Goal: Transaction & Acquisition: Obtain resource

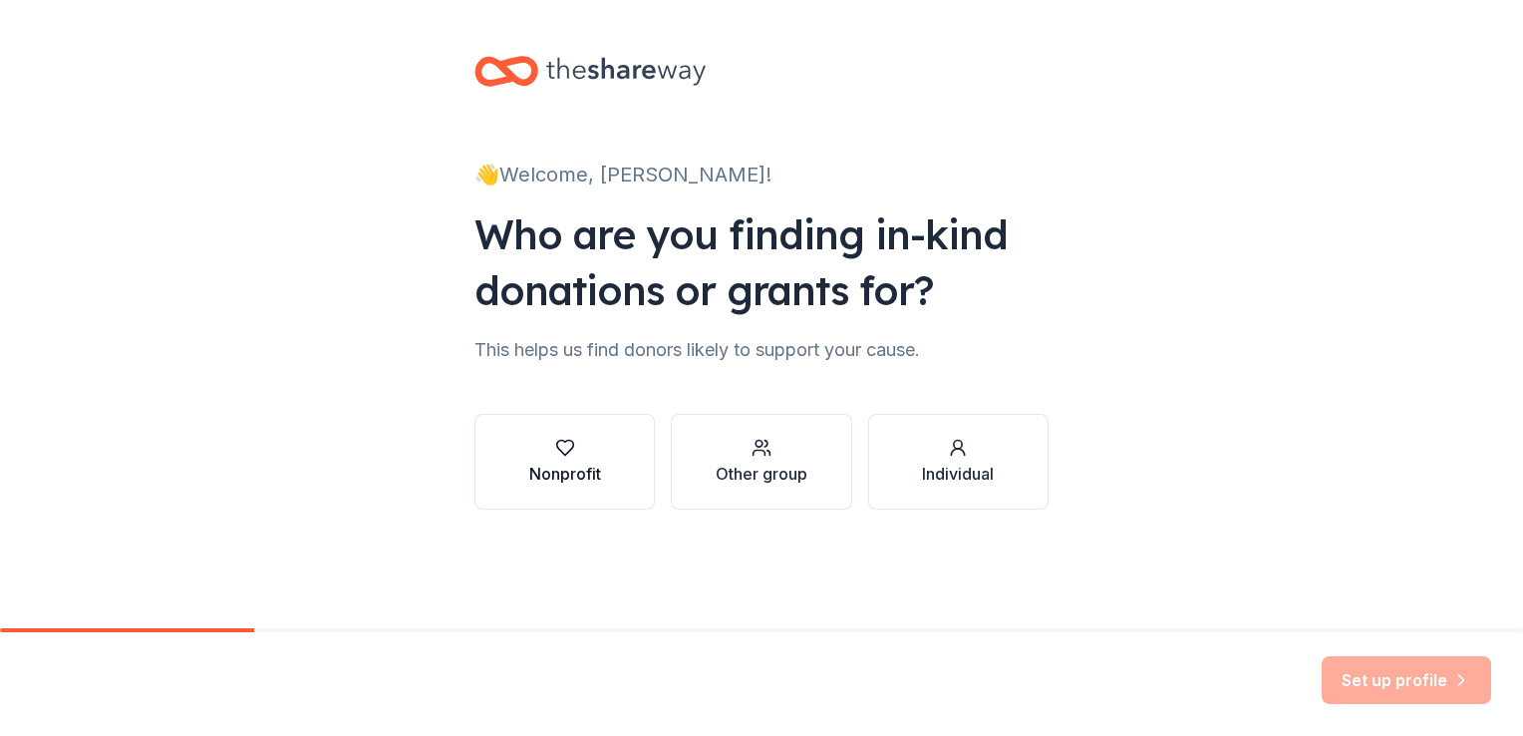
click at [534, 467] on div "Nonprofit" at bounding box center [565, 474] width 72 height 24
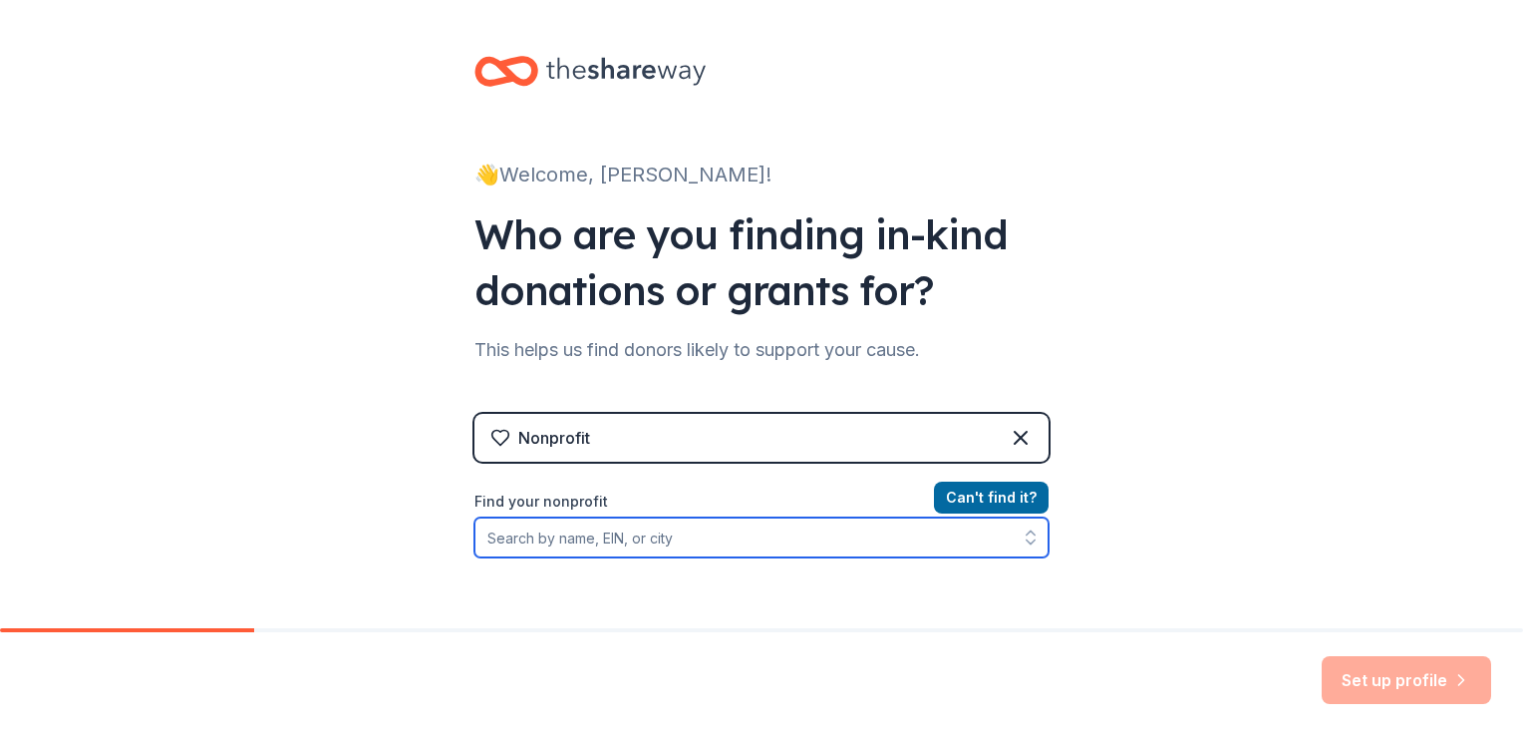
click at [516, 544] on input "Find your nonprofit" at bounding box center [762, 537] width 574 height 40
click at [857, 546] on input "Find your nonprofit" at bounding box center [762, 537] width 574 height 40
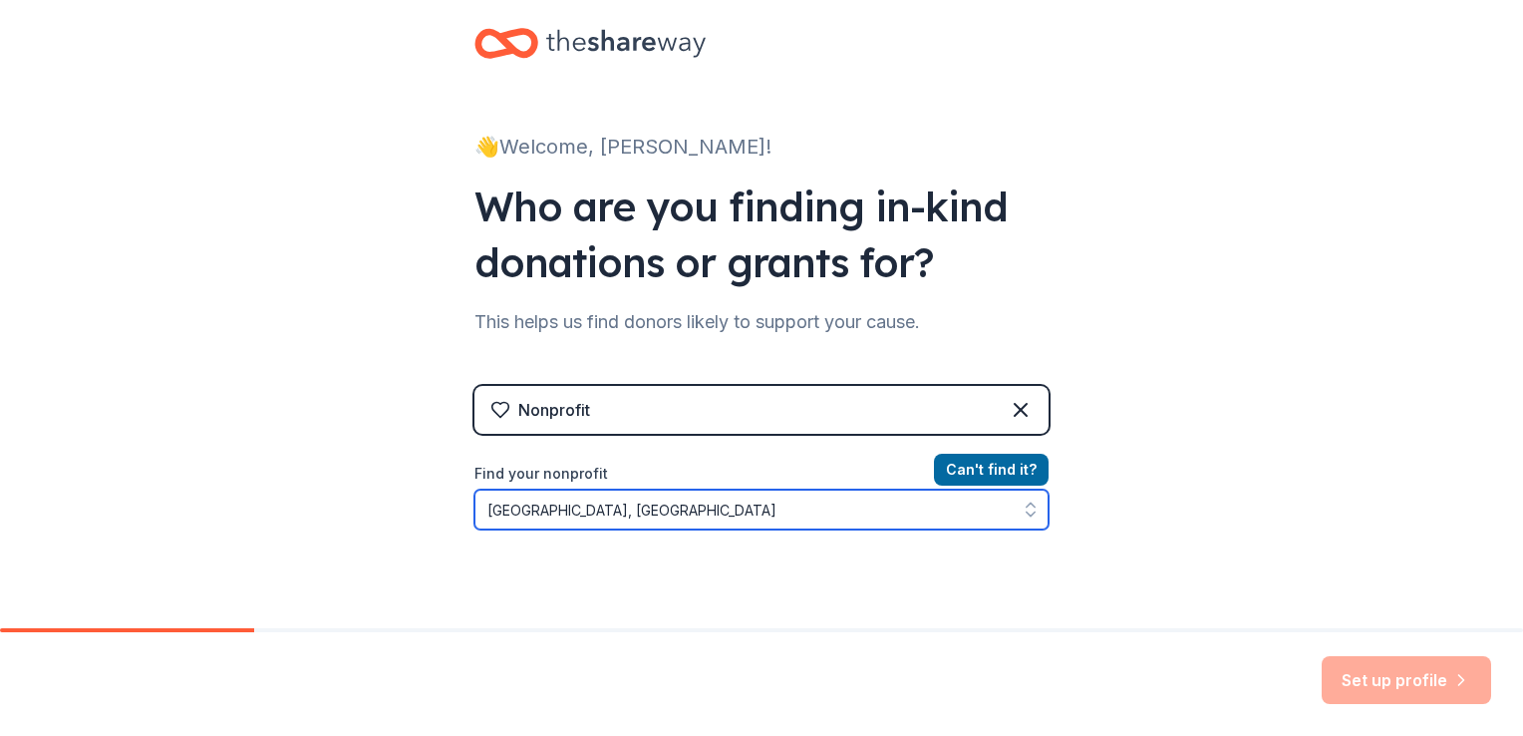
click at [1022, 518] on button "button" at bounding box center [1031, 510] width 36 height 40
drag, startPoint x: 654, startPoint y: 518, endPoint x: 447, endPoint y: 512, distance: 207.5
click at [447, 512] on div "👋 Welcome, [PERSON_NAME]! Who are you finding in-kind donations or grants for? …" at bounding box center [762, 398] width 638 height 852
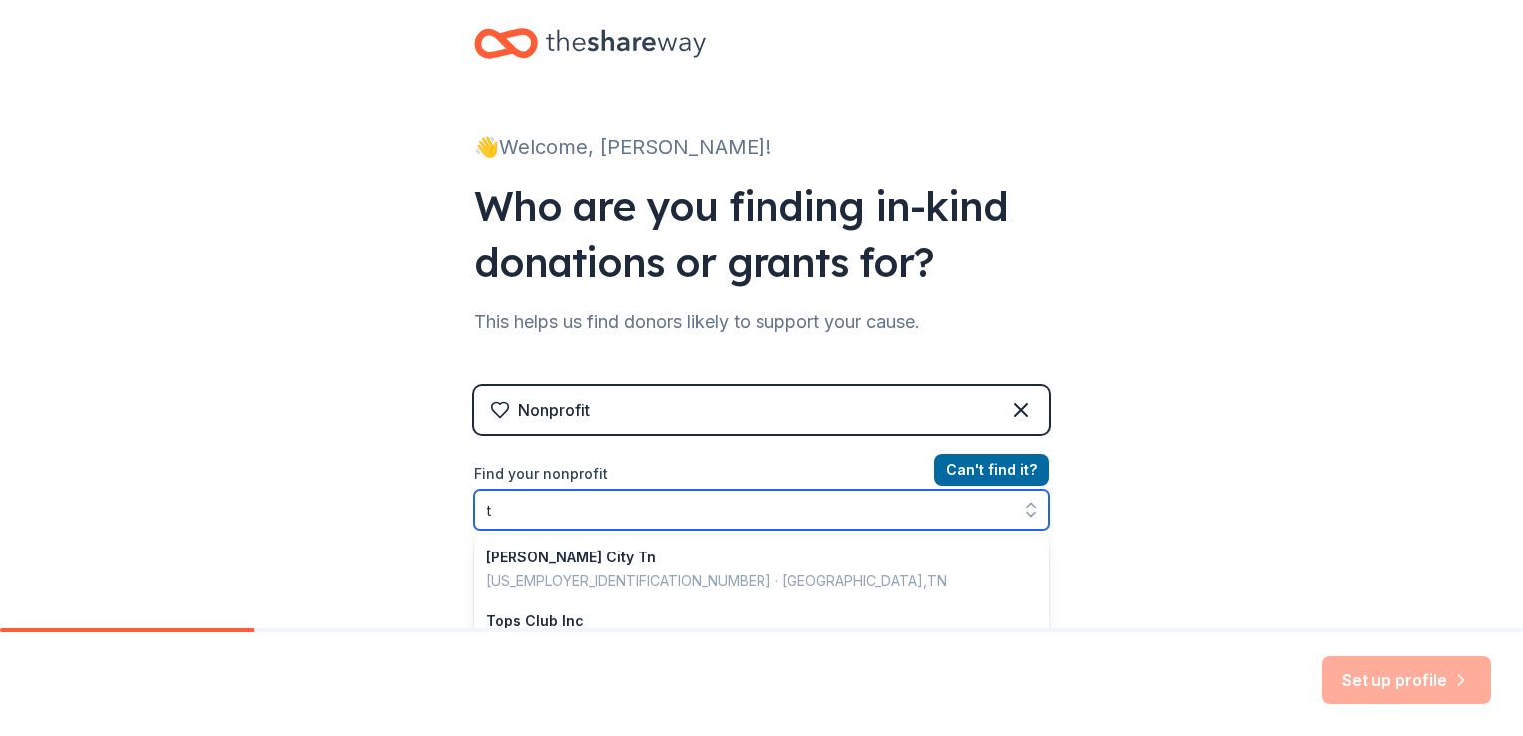
scroll to position [112, 0]
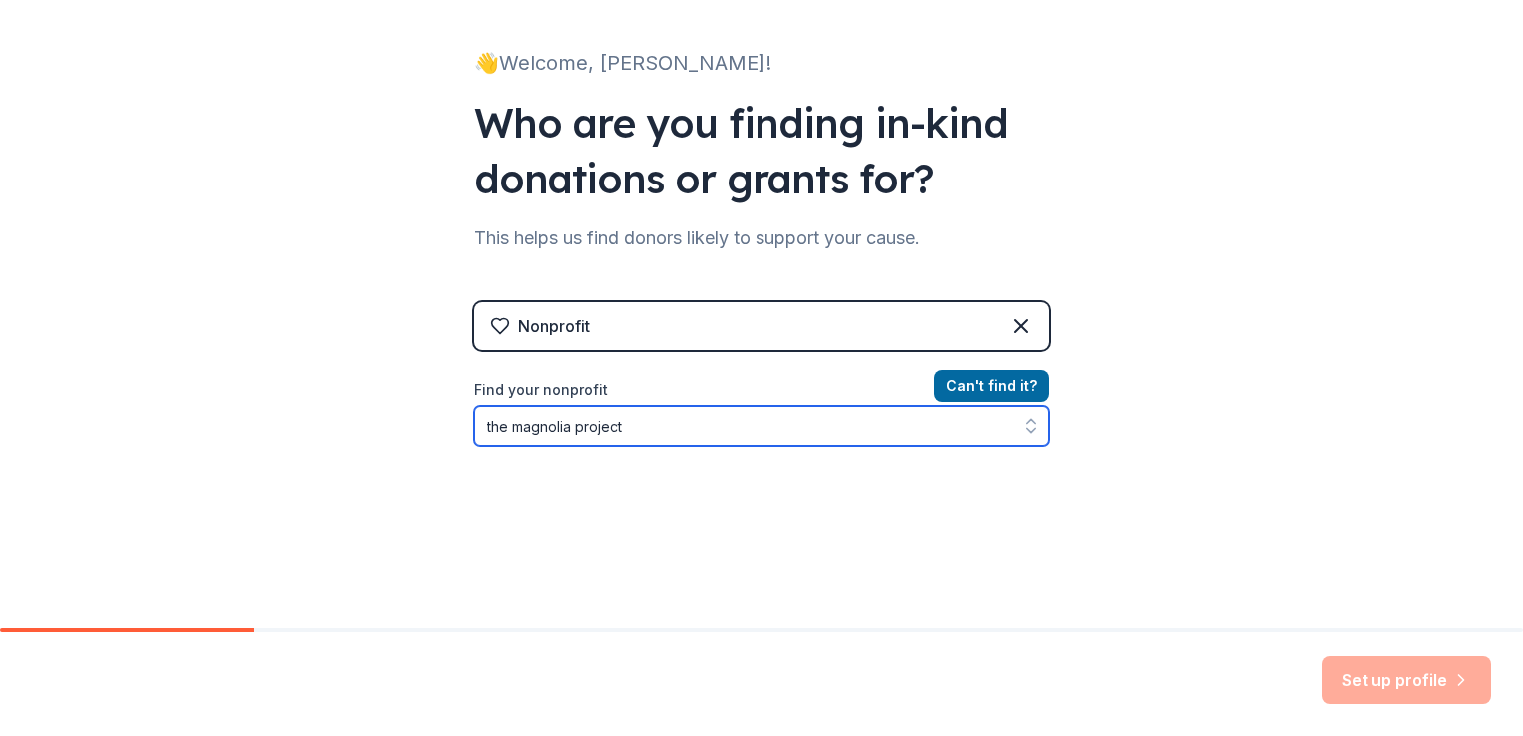
drag, startPoint x: 641, startPoint y: 429, endPoint x: 446, endPoint y: 422, distance: 195.5
click at [446, 422] on div "👋 Welcome, [PERSON_NAME]! Who are you finding in-kind donations or grants for? …" at bounding box center [762, 314] width 638 height 852
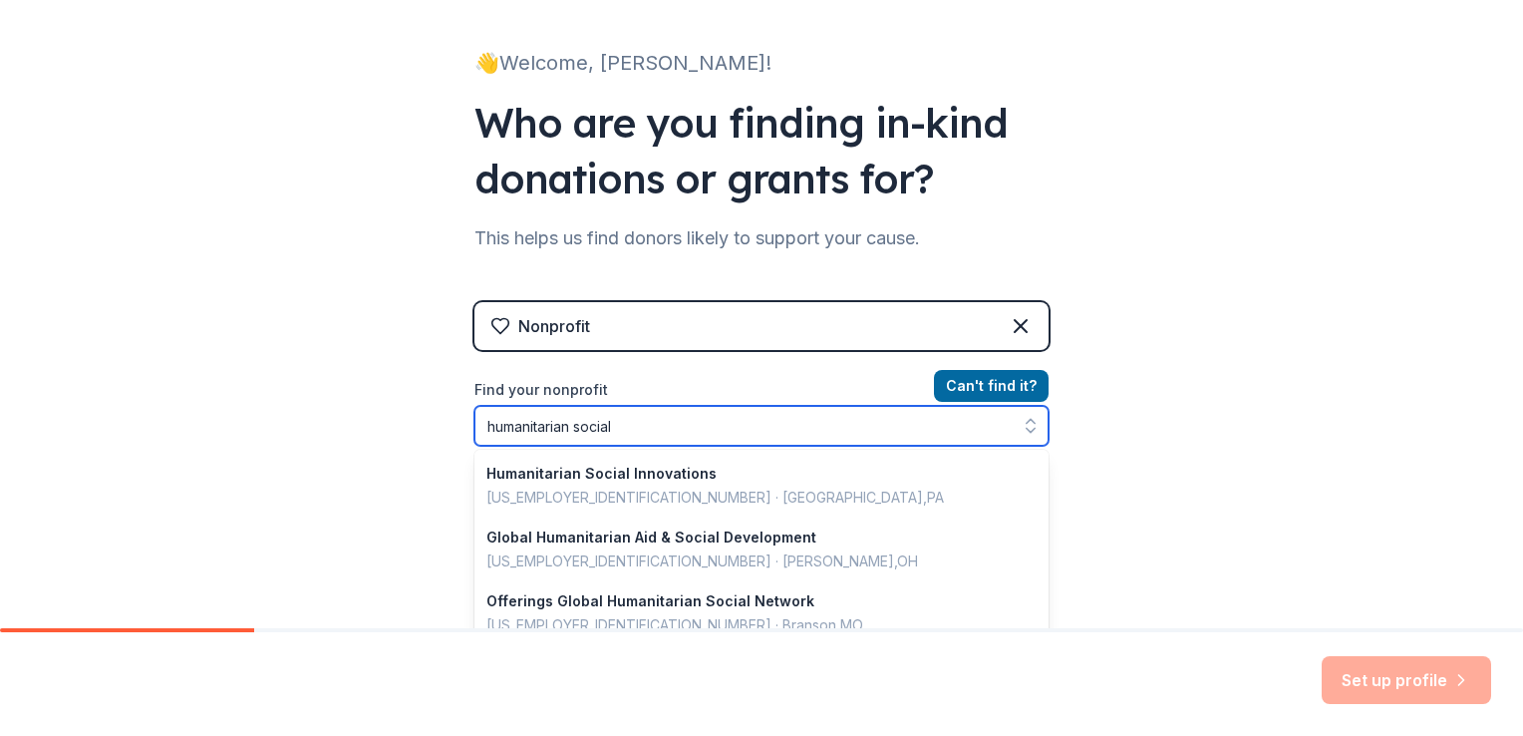
type input "humanitarian social"
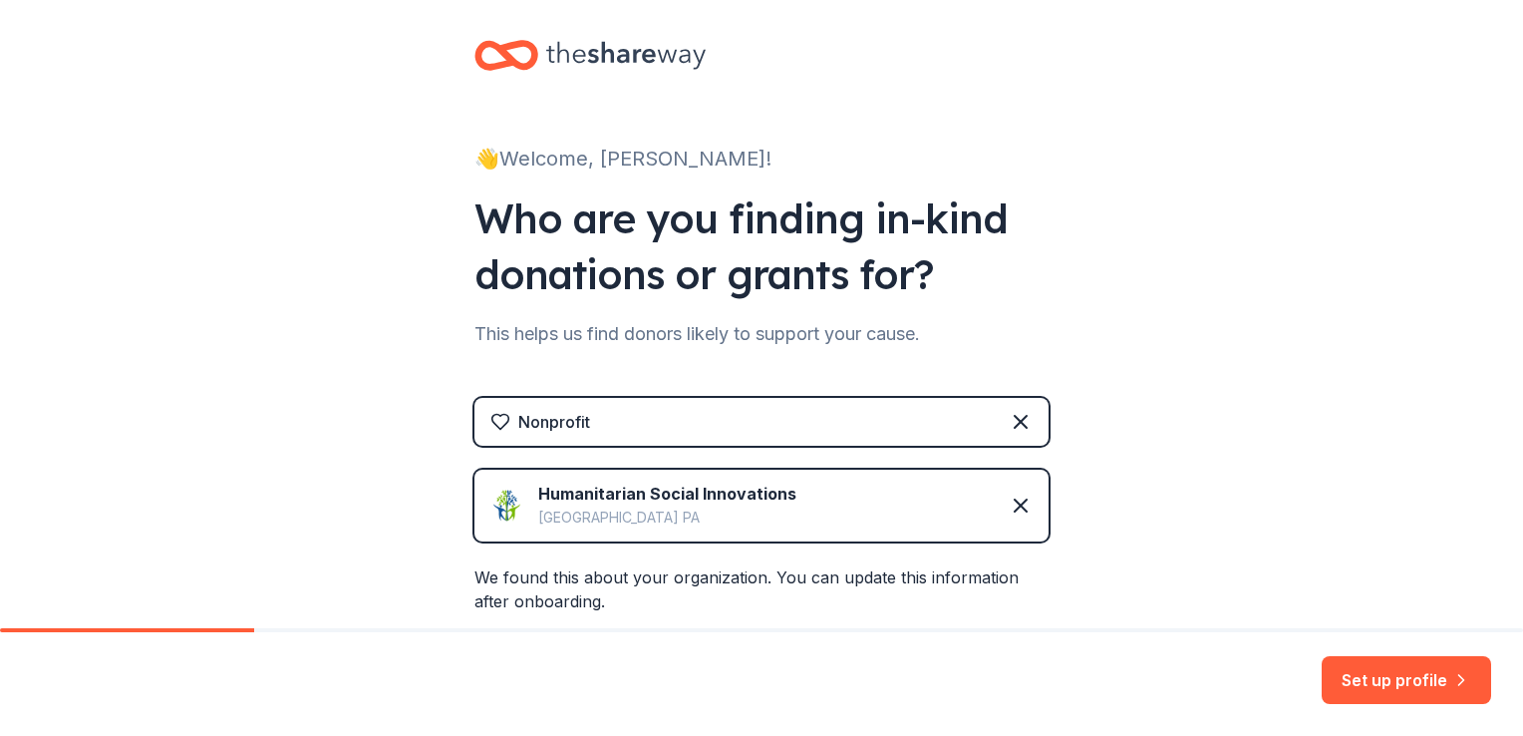
scroll to position [0, 0]
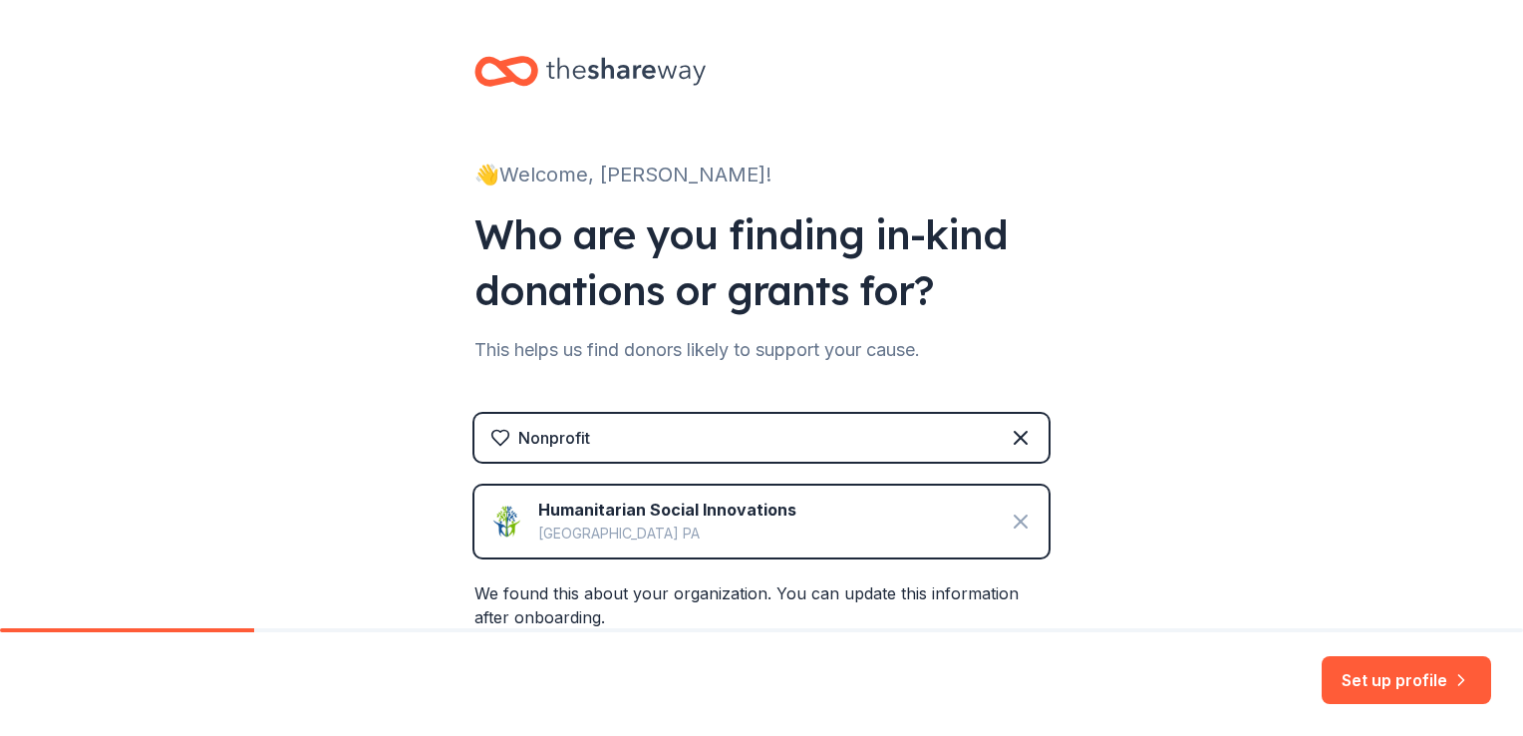
click at [1009, 509] on icon at bounding box center [1021, 521] width 24 height 24
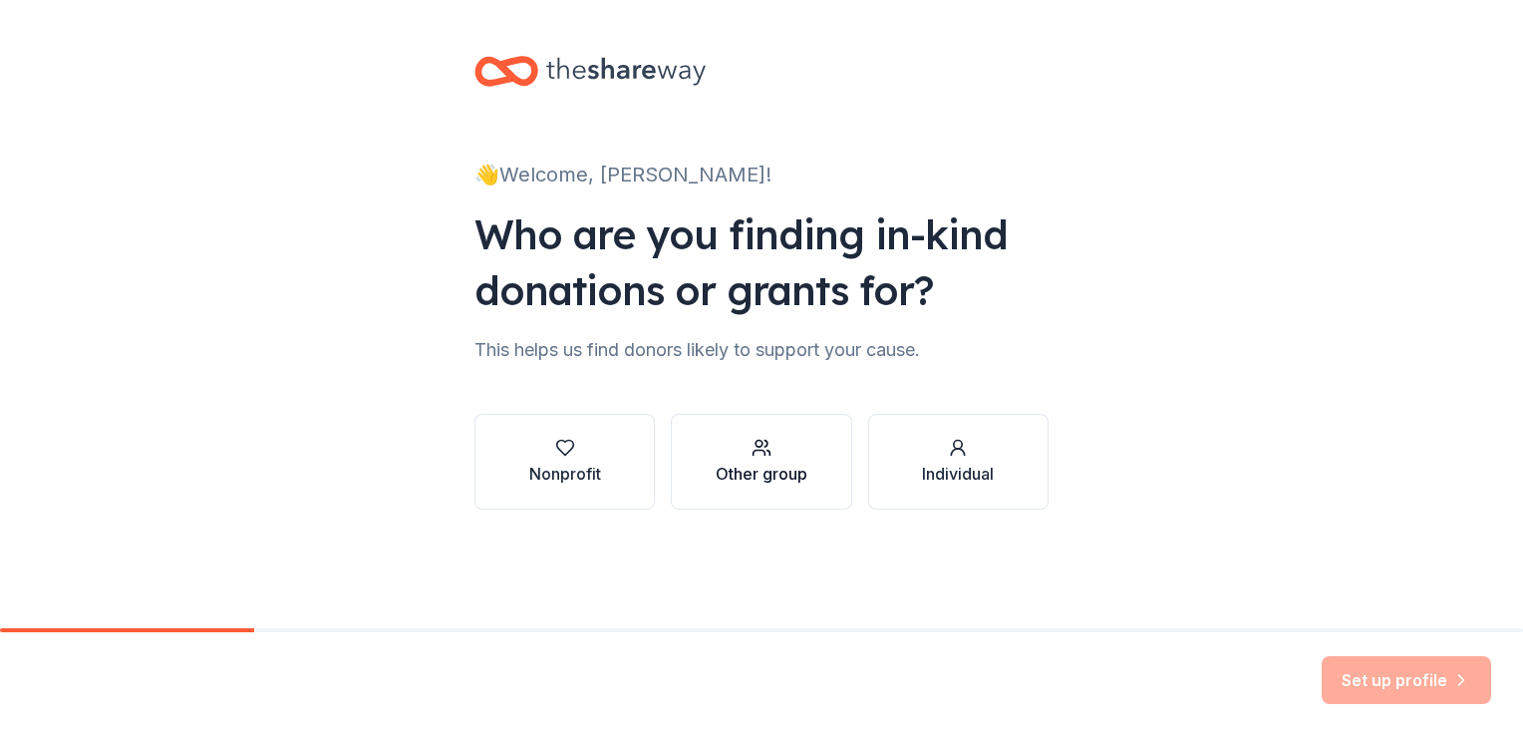
click at [770, 441] on icon "button" at bounding box center [762, 448] width 20 height 20
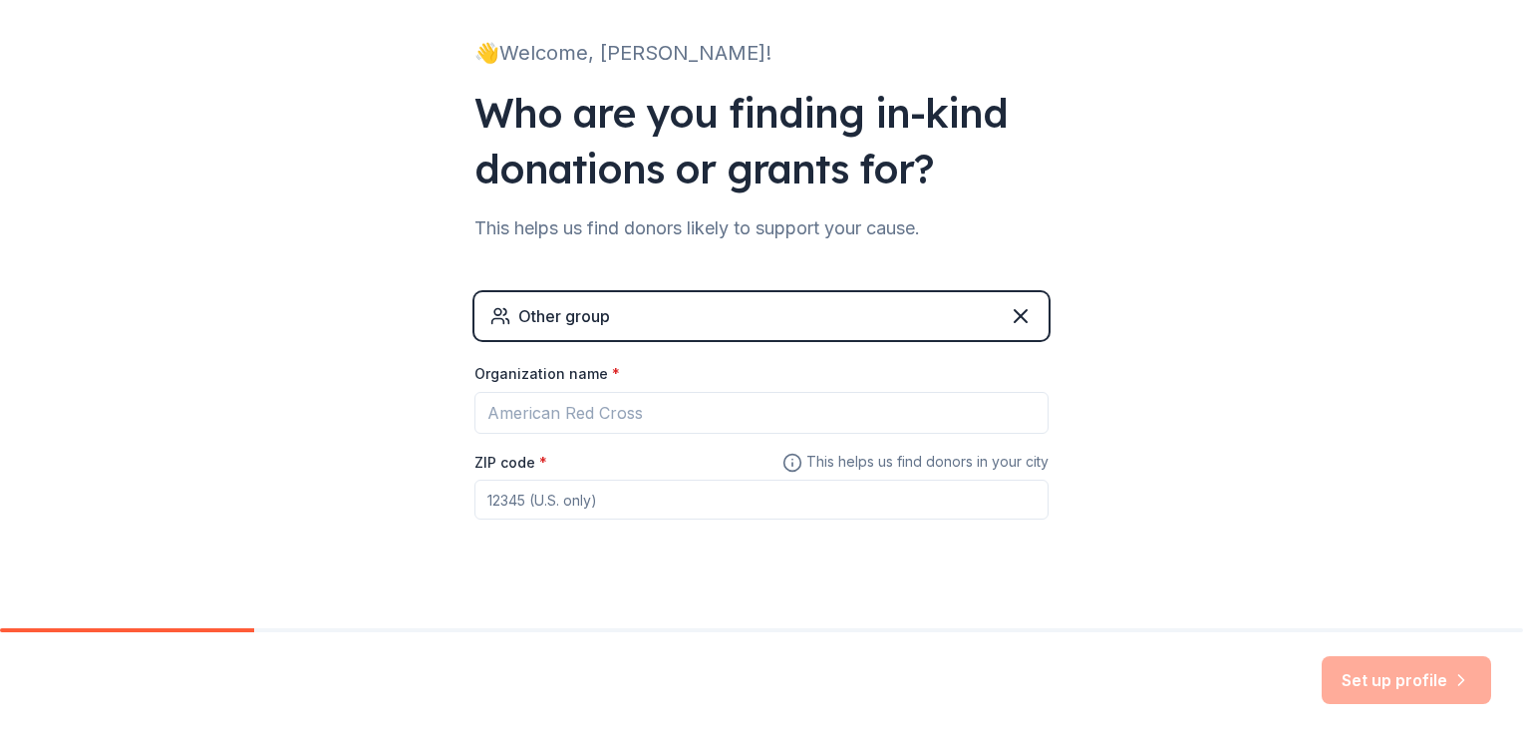
scroll to position [148, 0]
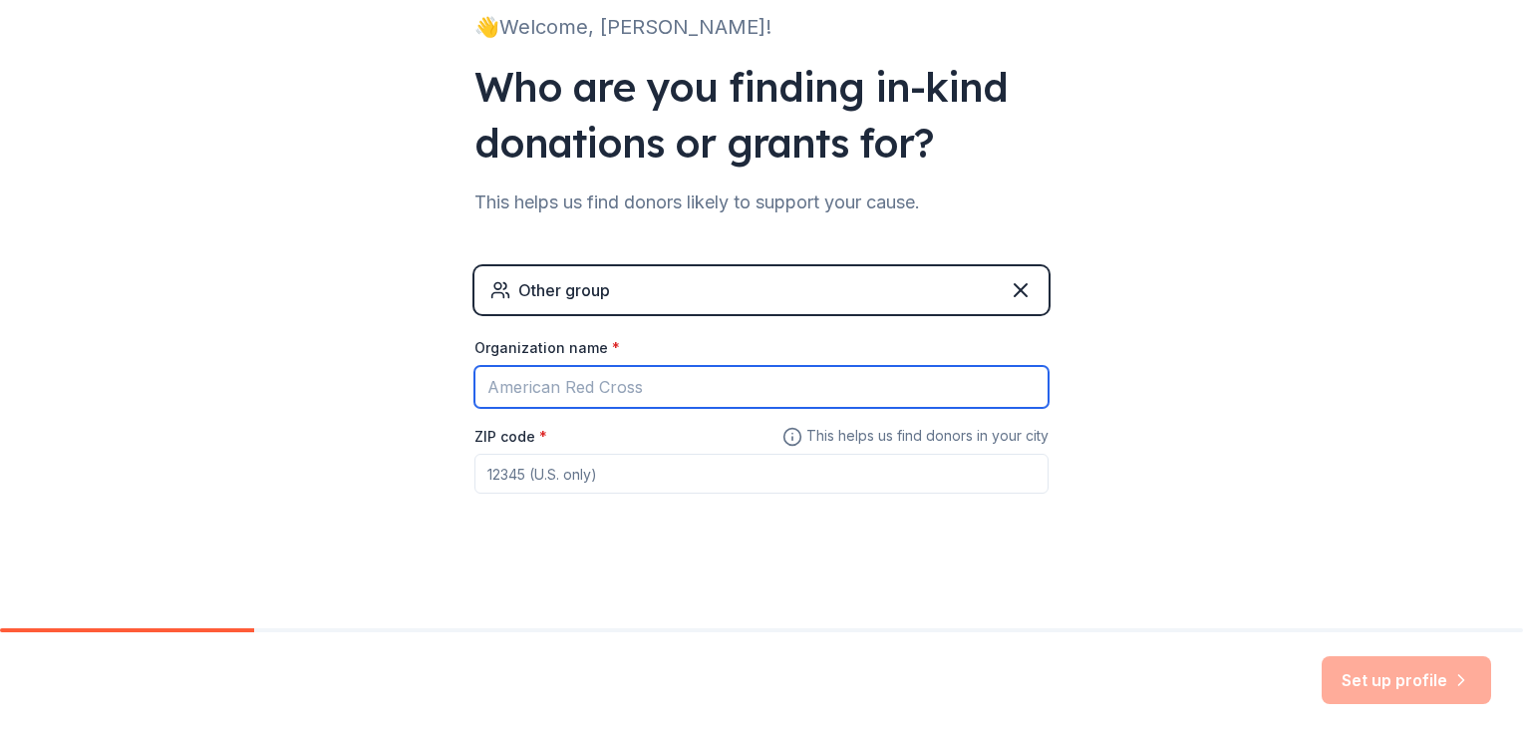
click at [596, 378] on input "Organization name *" at bounding box center [762, 387] width 574 height 42
type input "The Magnolia Project"
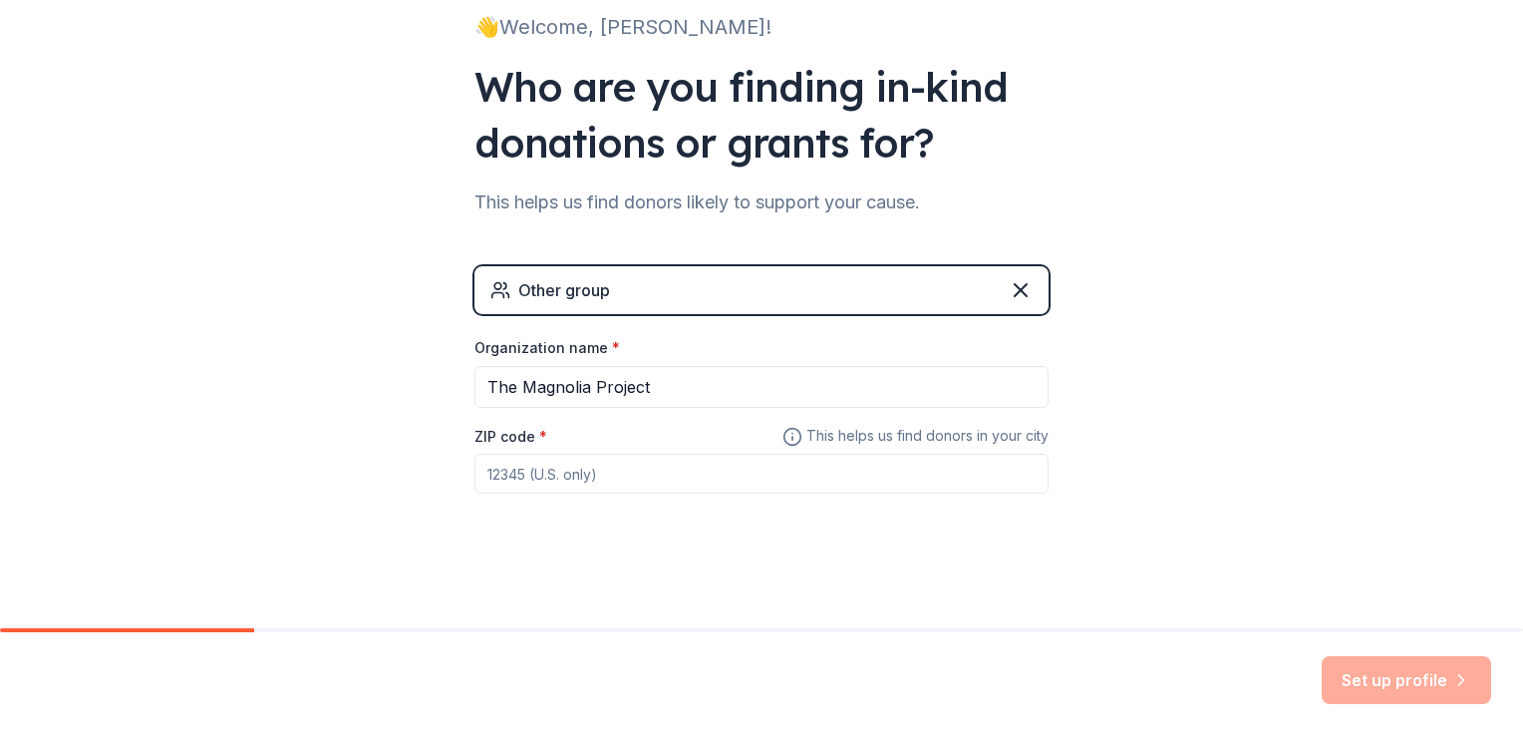
click at [618, 493] on input "ZIP code *" at bounding box center [762, 474] width 574 height 40
type input "37615"
click at [637, 520] on div "Other group Organization name * The Magnolia Project ZIP code * 37615 This help…" at bounding box center [762, 399] width 574 height 267
click at [1367, 680] on button "Set up profile" at bounding box center [1406, 680] width 169 height 48
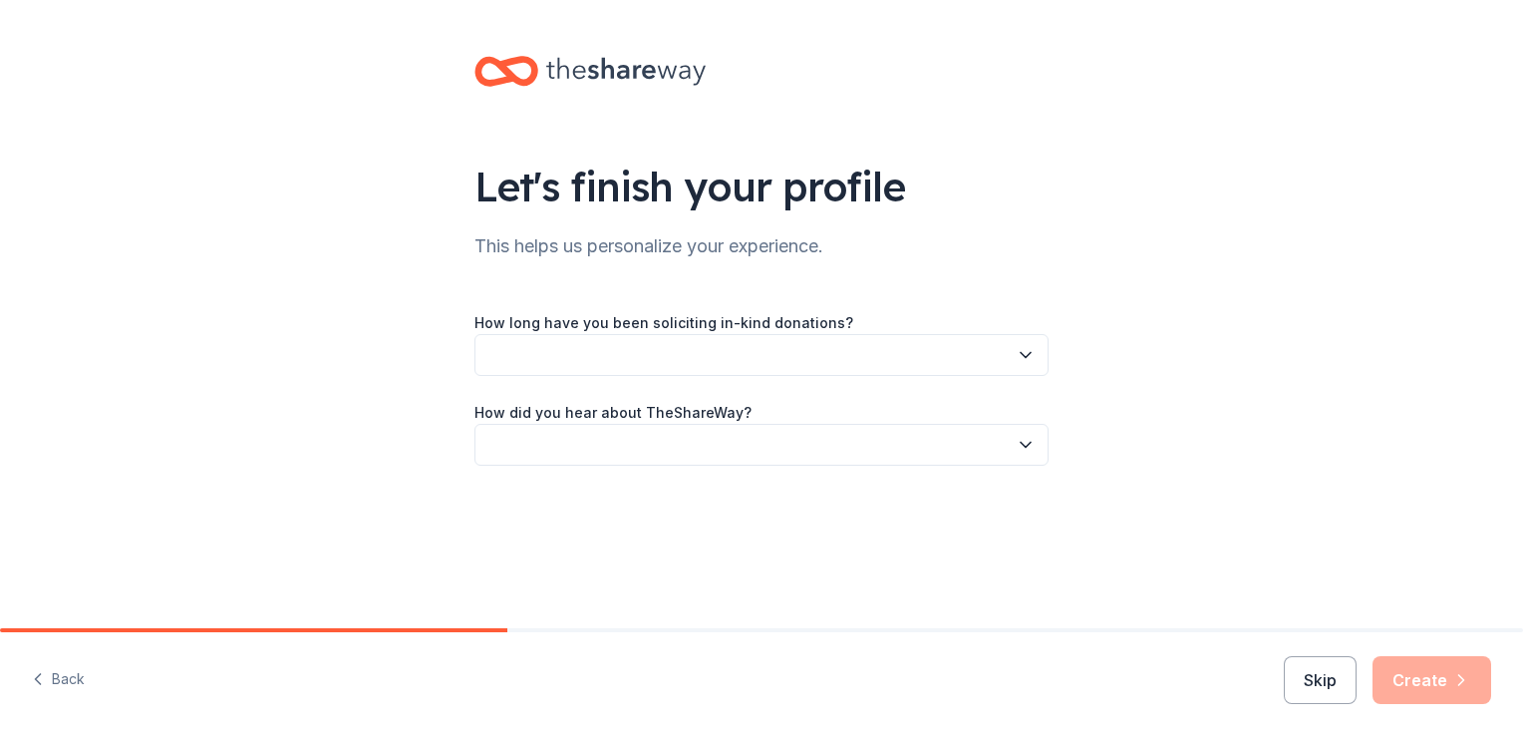
click at [988, 363] on button "button" at bounding box center [762, 355] width 574 height 42
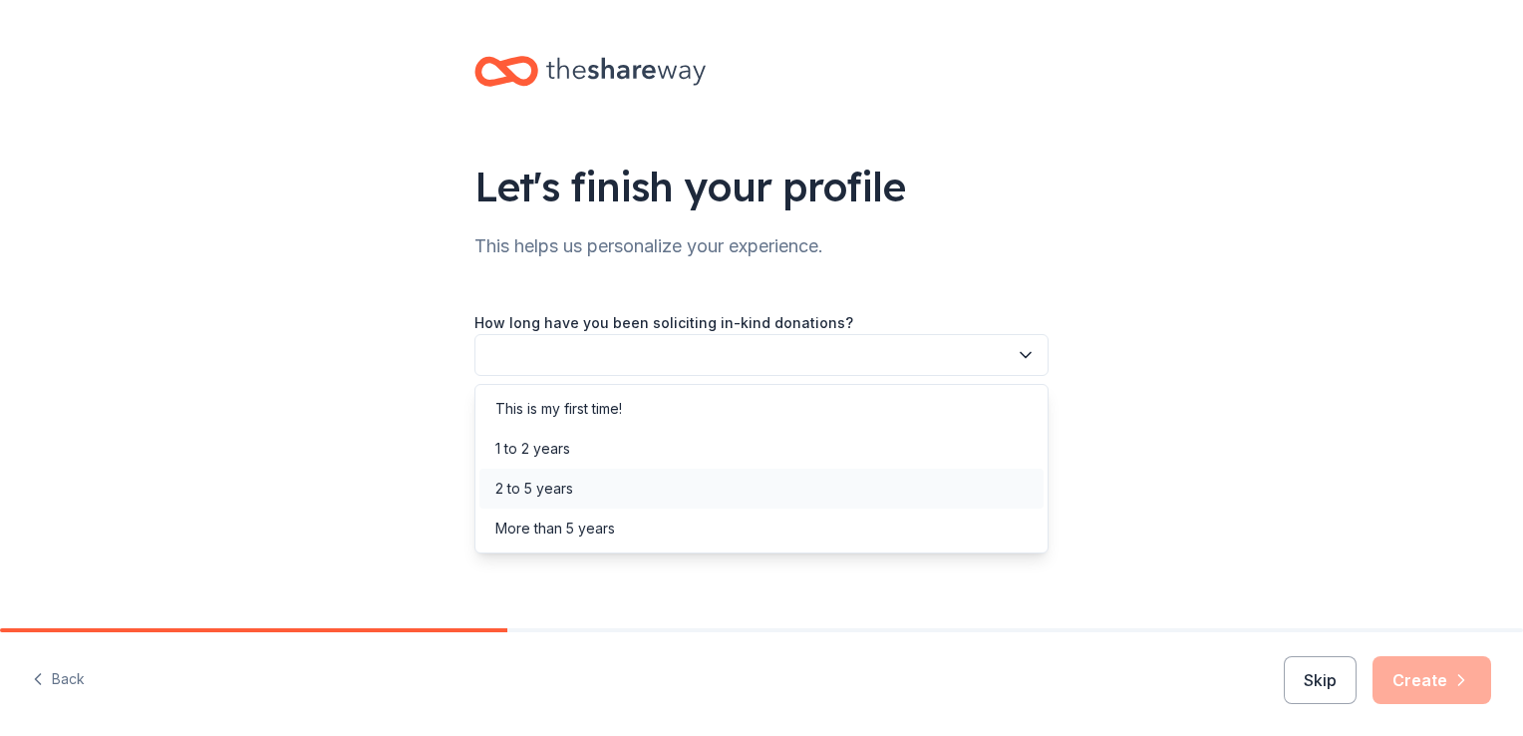
click at [665, 485] on div "2 to 5 years" at bounding box center [762, 489] width 564 height 40
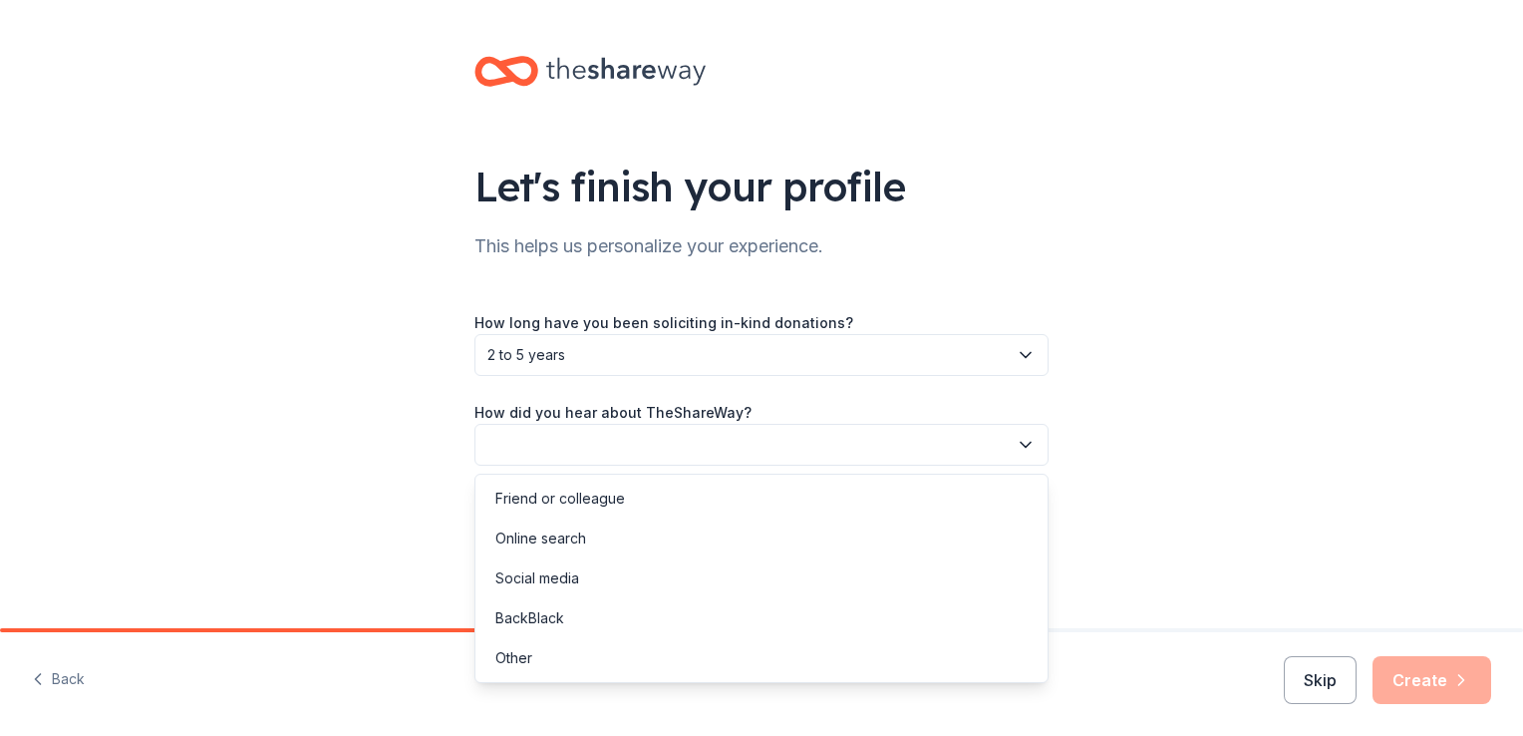
click at [686, 445] on button "button" at bounding box center [762, 445] width 574 height 42
click at [522, 650] on div "Other" at bounding box center [514, 658] width 37 height 24
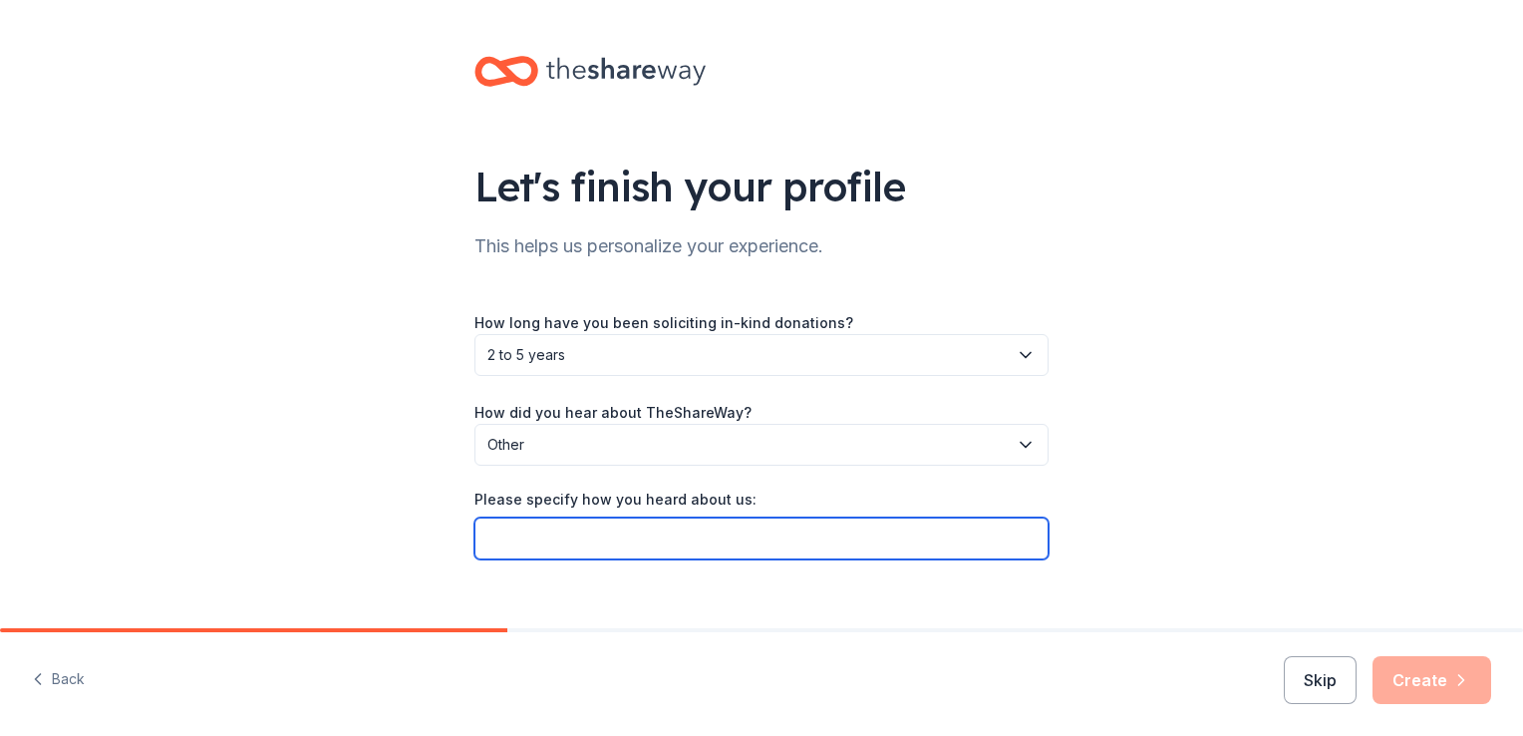
click at [633, 541] on input "Please specify how you heard about us:" at bounding box center [762, 538] width 574 height 42
type input "GiveButter"
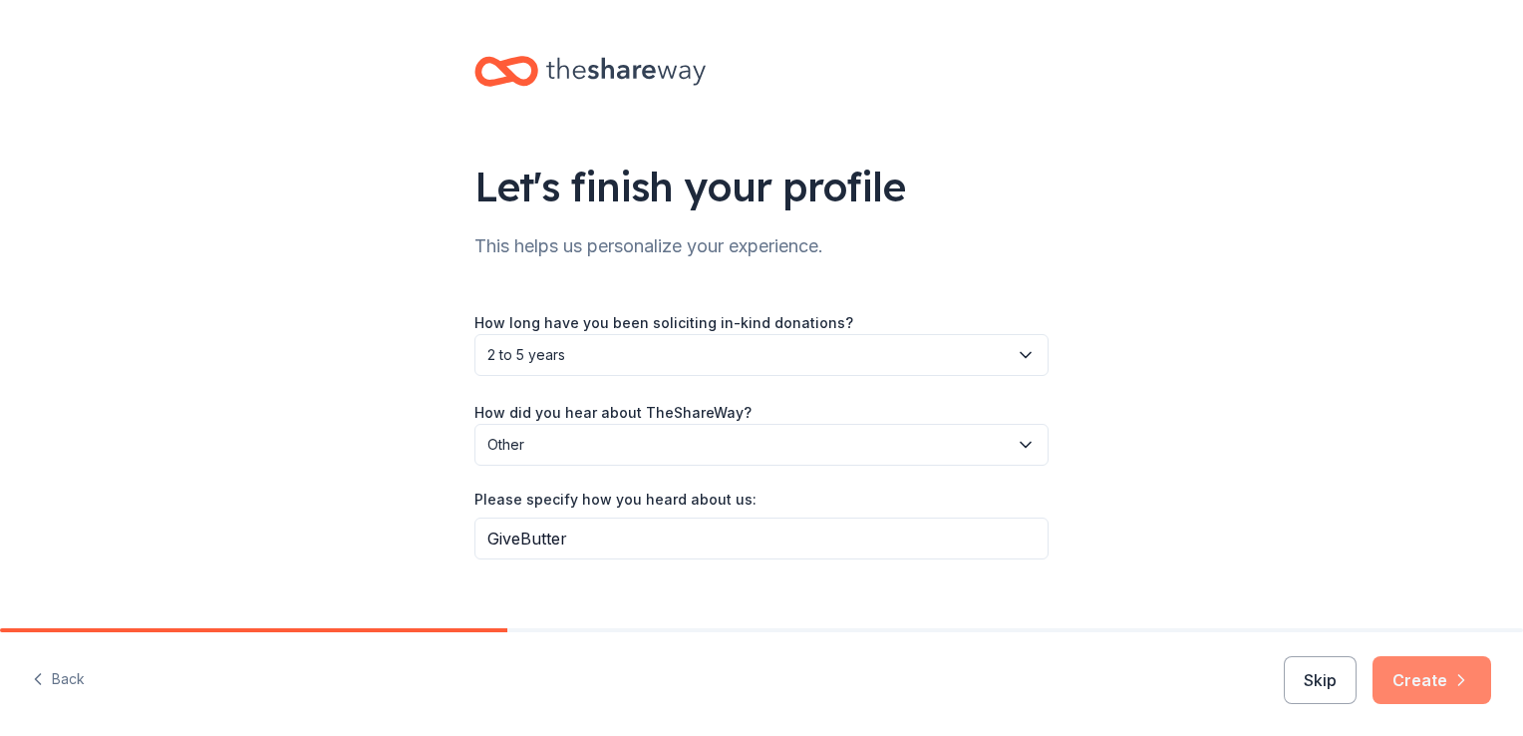
click at [1417, 686] on button "Create" at bounding box center [1432, 680] width 119 height 48
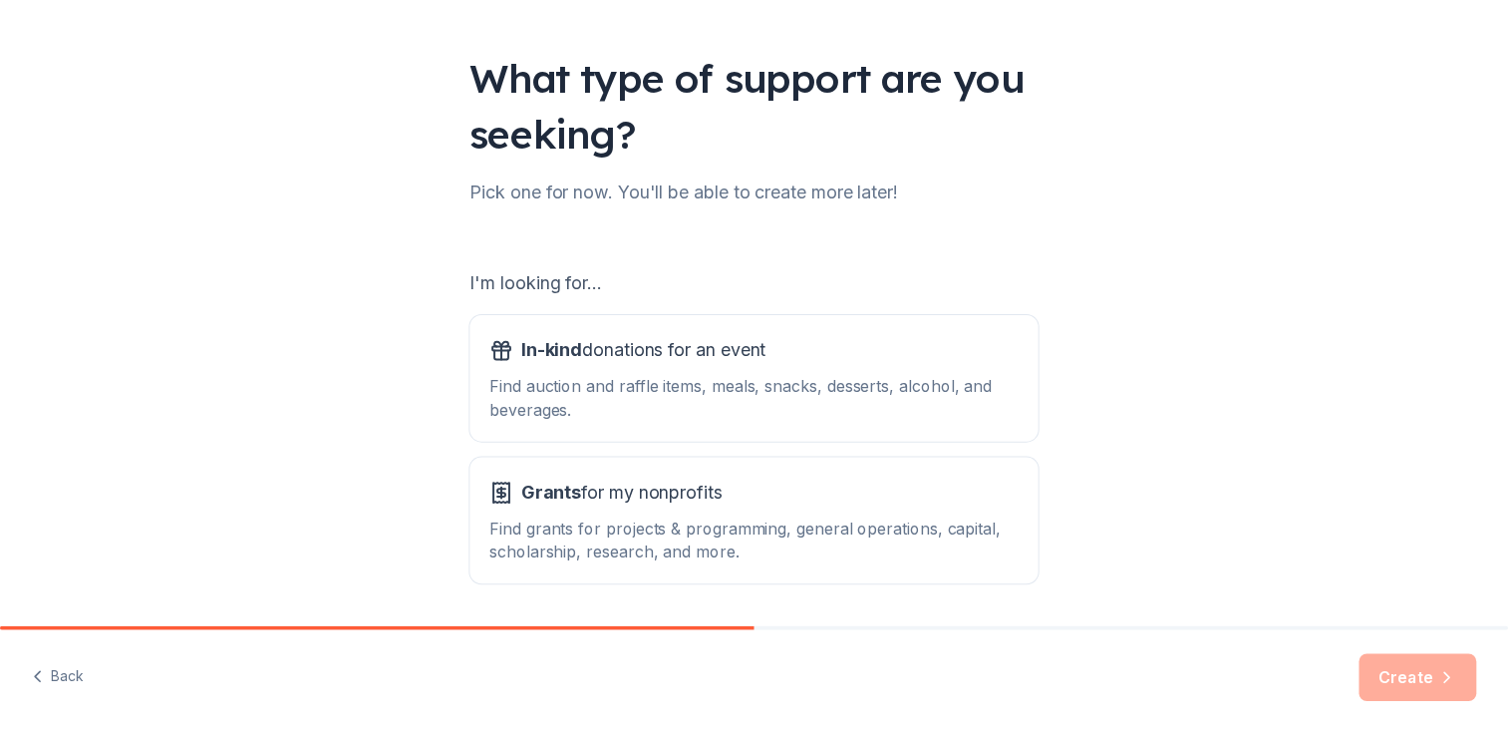
scroll to position [175, 0]
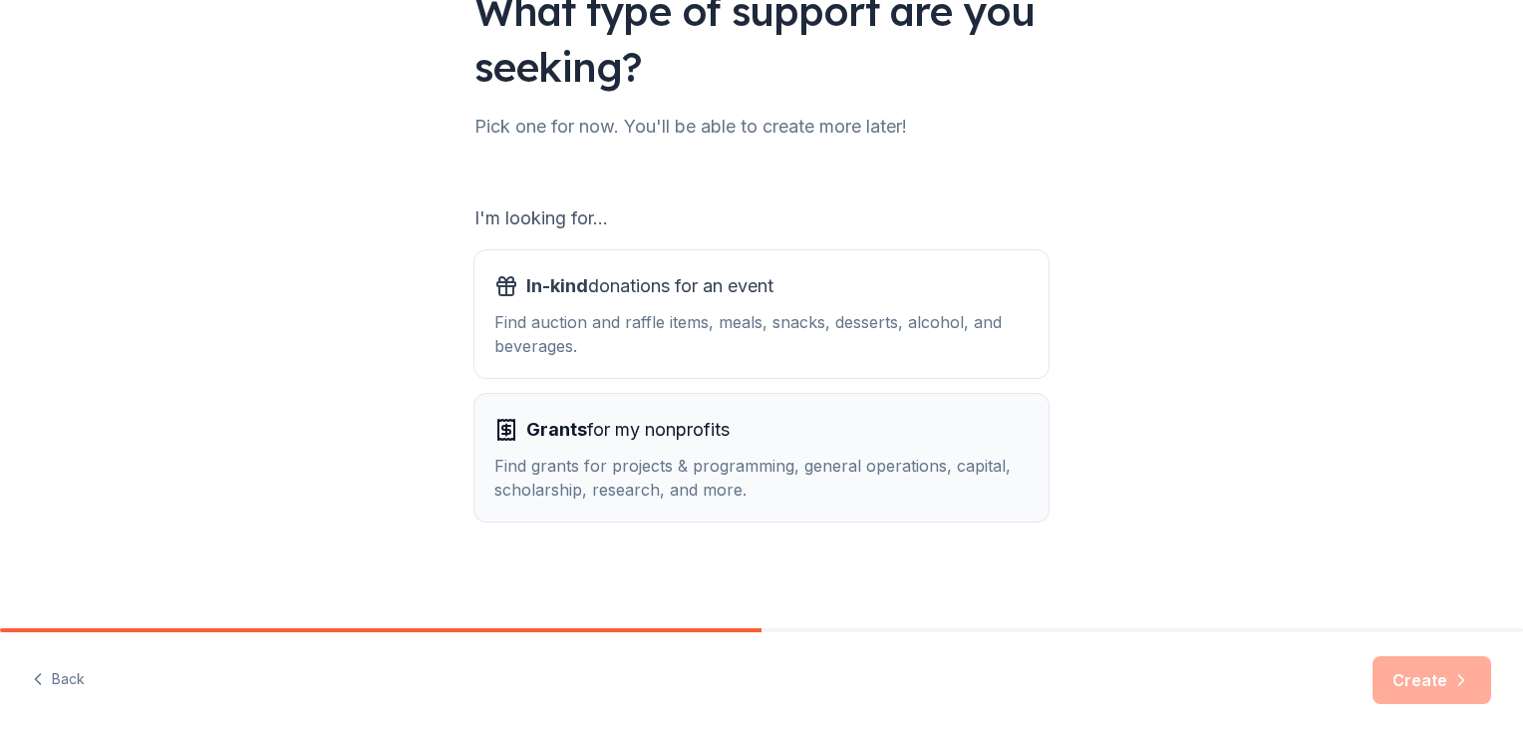
click at [793, 432] on div "Grants for my nonprofits" at bounding box center [762, 430] width 534 height 32
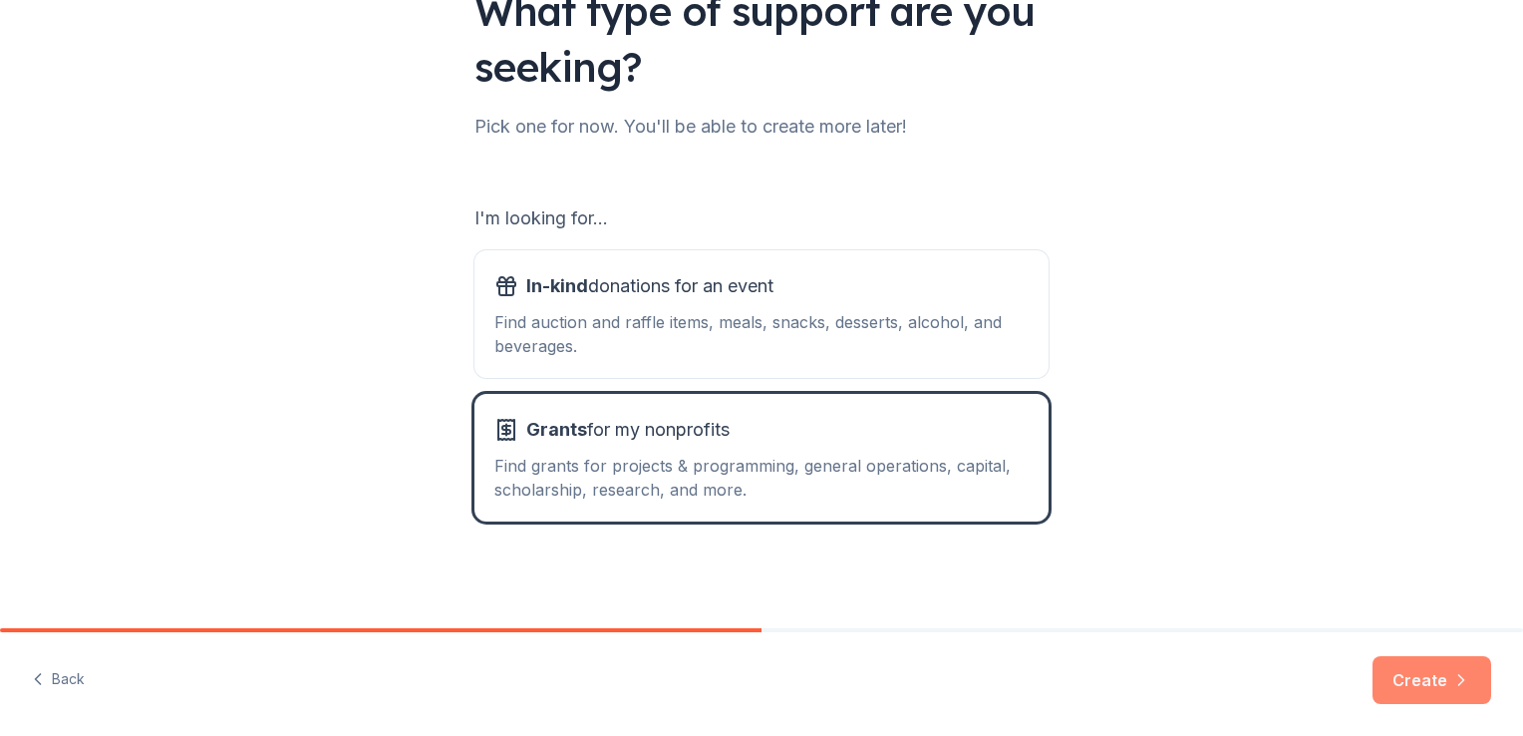
click at [1414, 677] on button "Create" at bounding box center [1432, 680] width 119 height 48
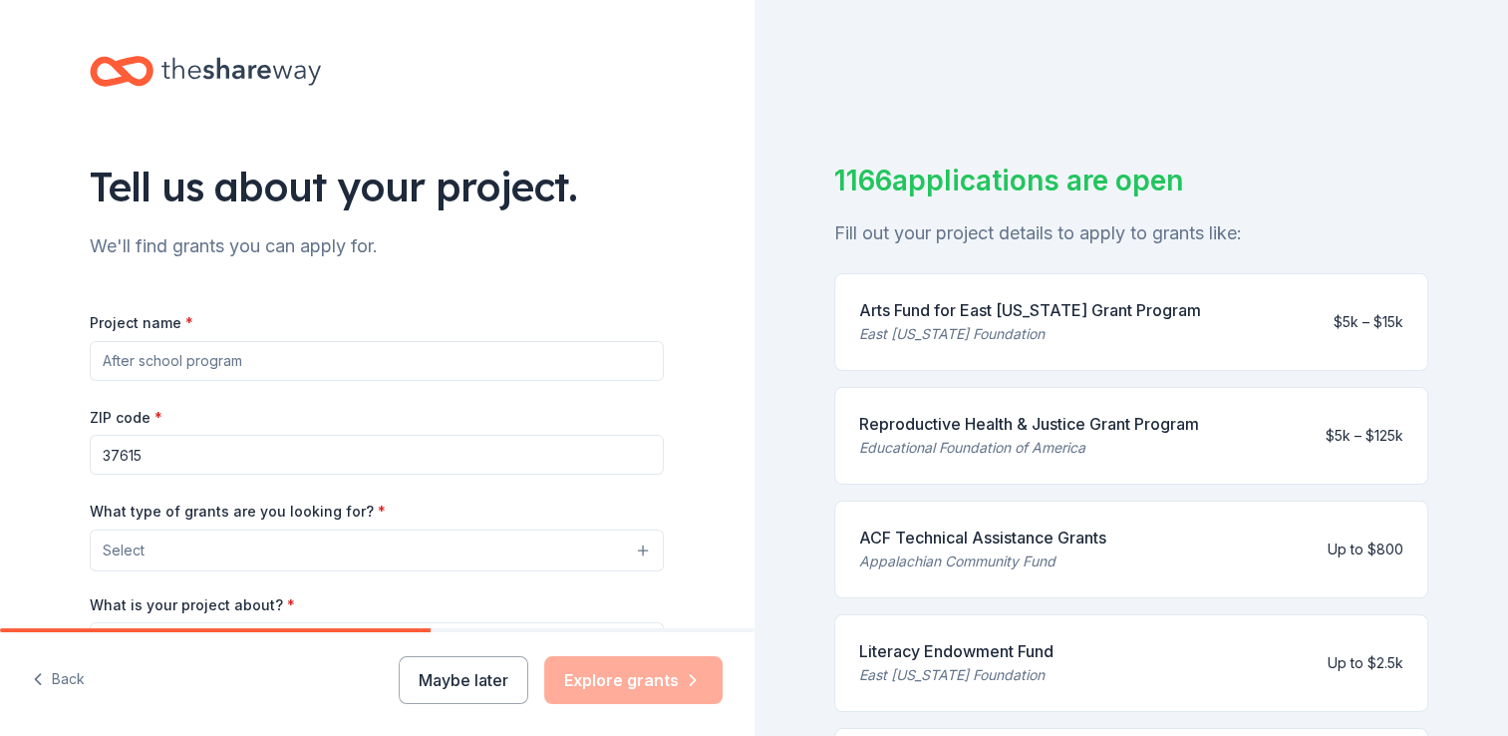
click at [442, 361] on input "Project name *" at bounding box center [377, 361] width 574 height 40
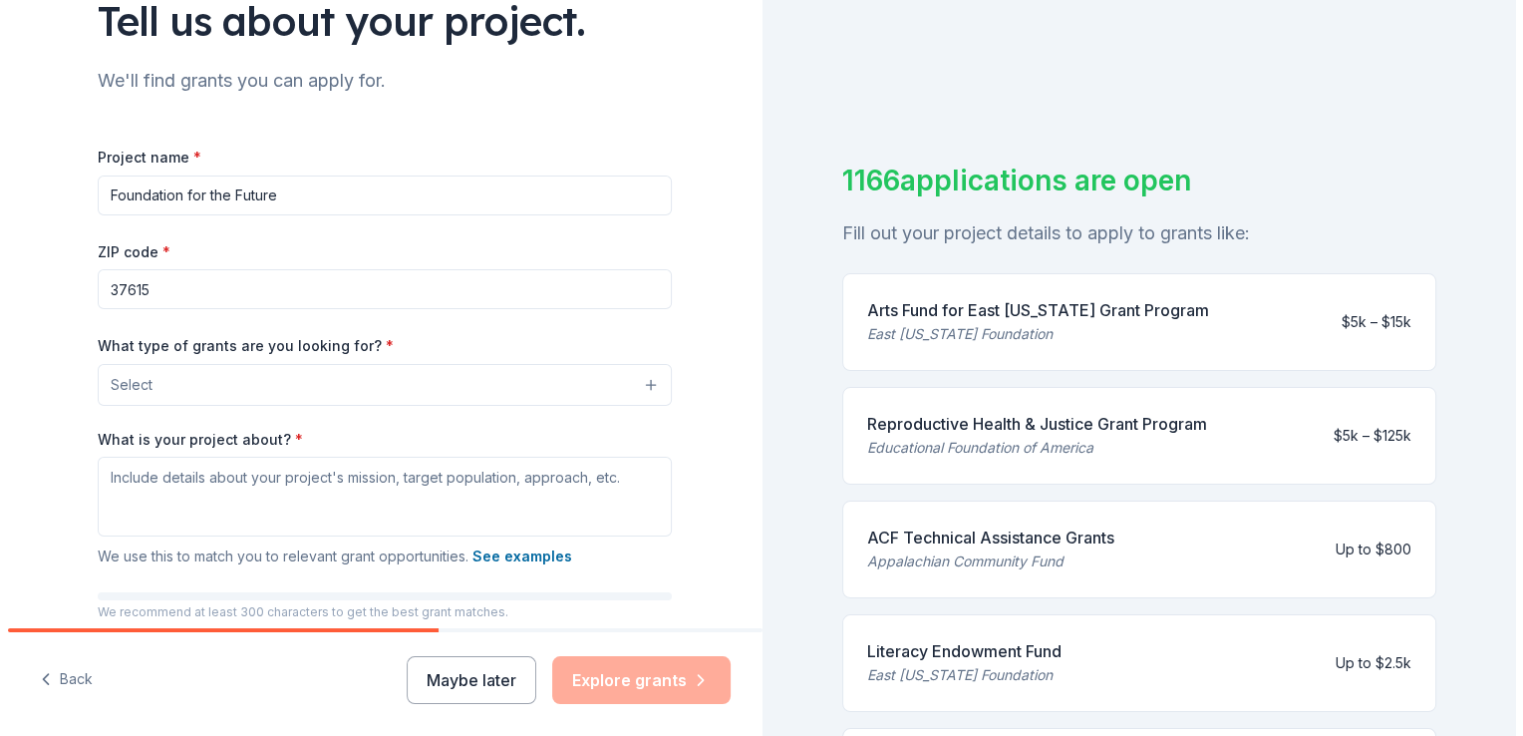
scroll to position [195, 0]
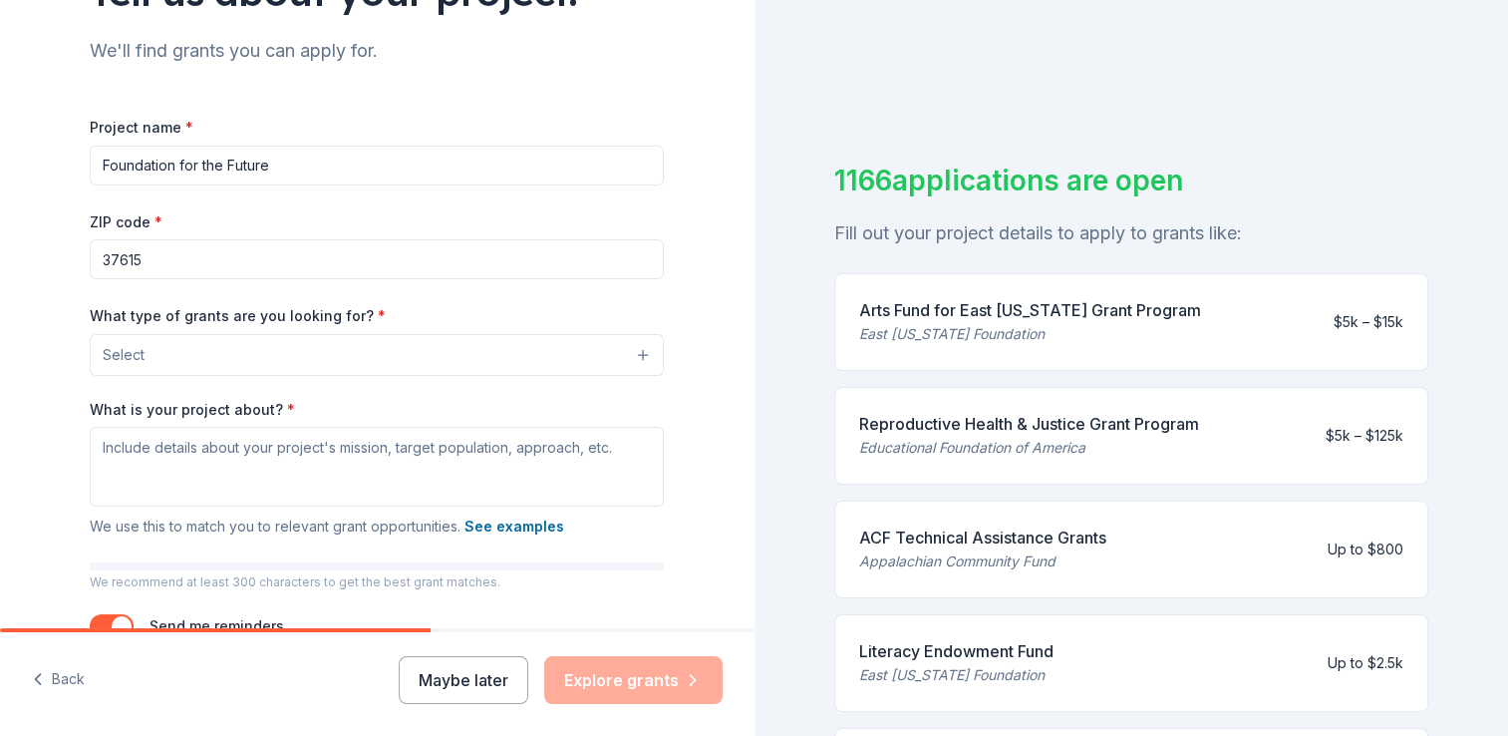
type input "Foundation for the Future"
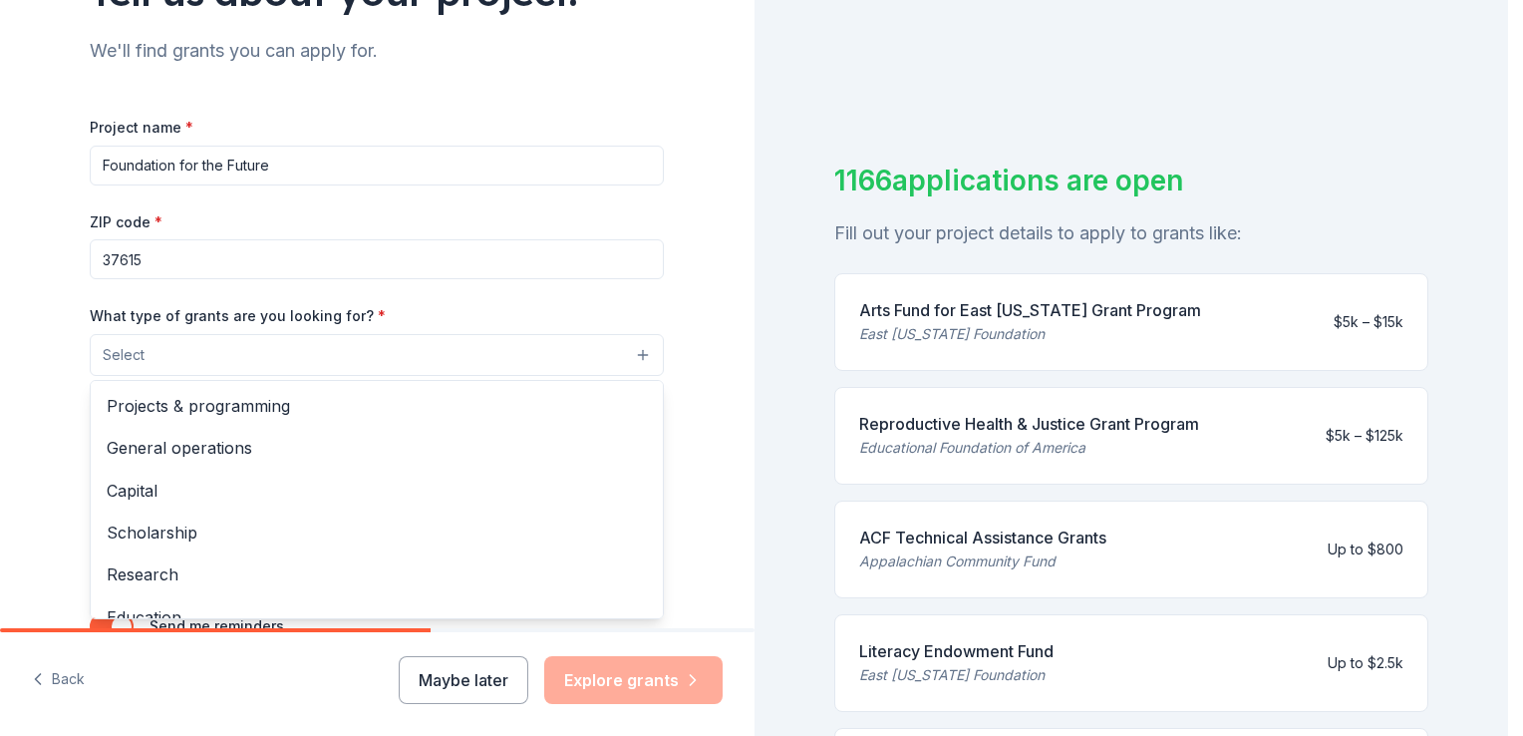
click at [442, 361] on button "Select" at bounding box center [377, 355] width 574 height 42
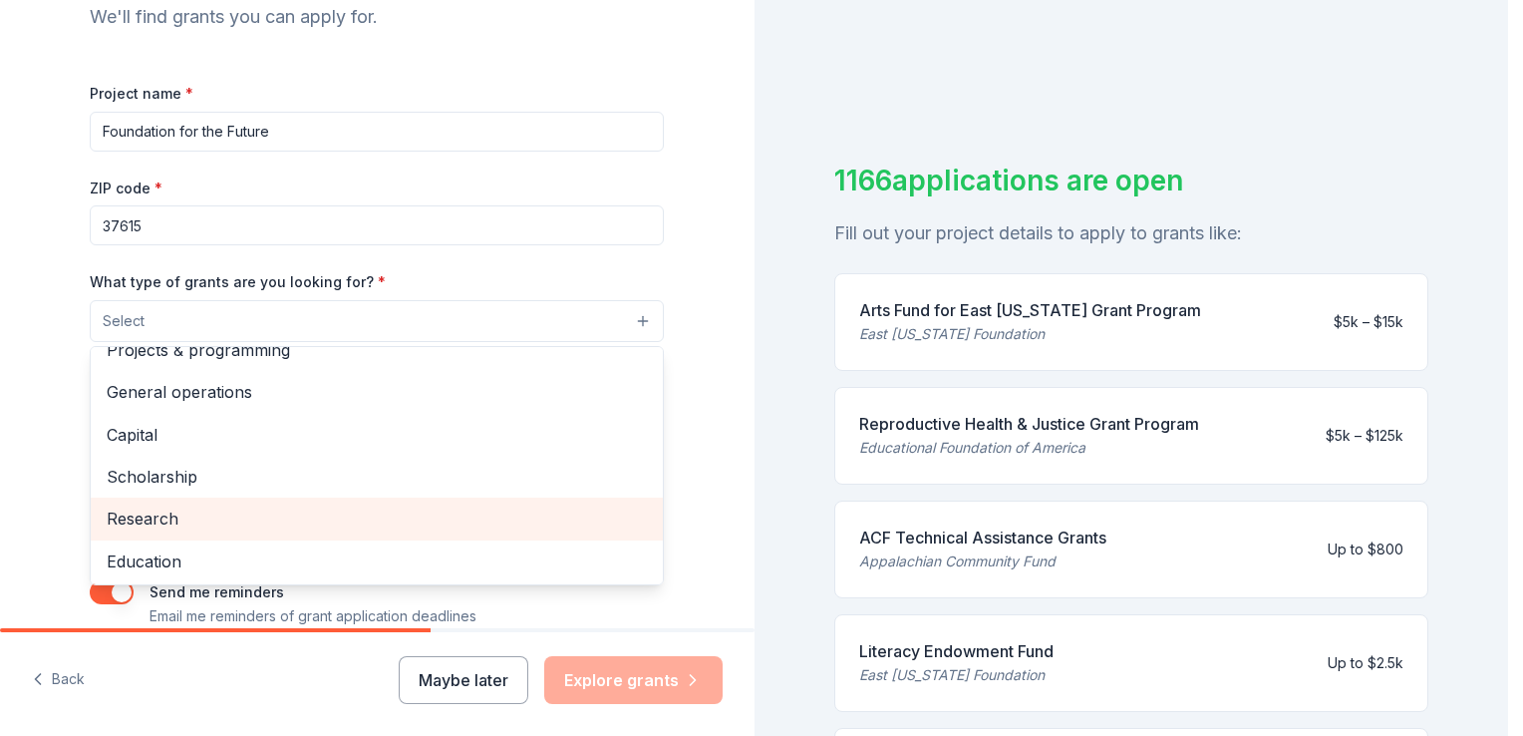
scroll to position [0, 0]
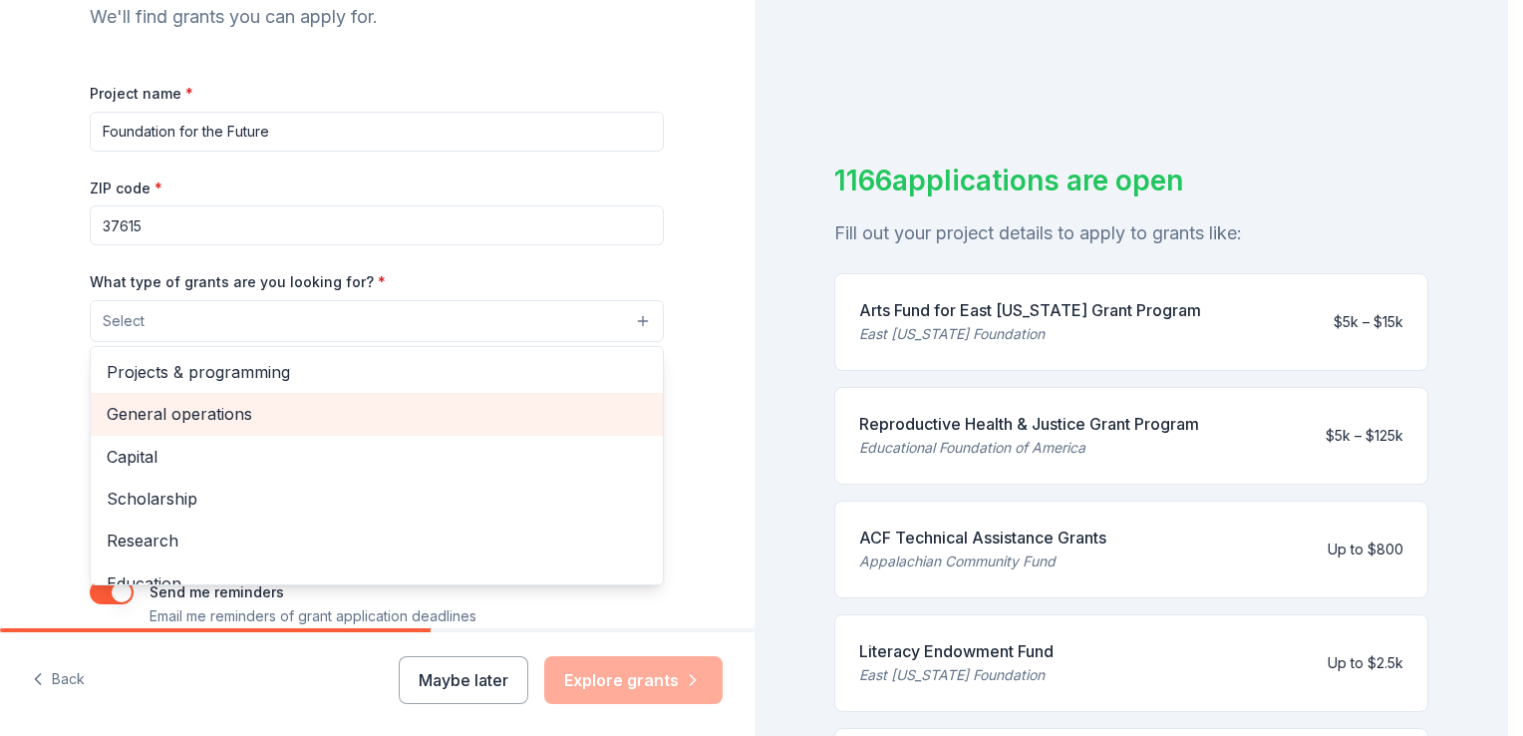
click at [442, 408] on span "General operations" at bounding box center [377, 414] width 540 height 26
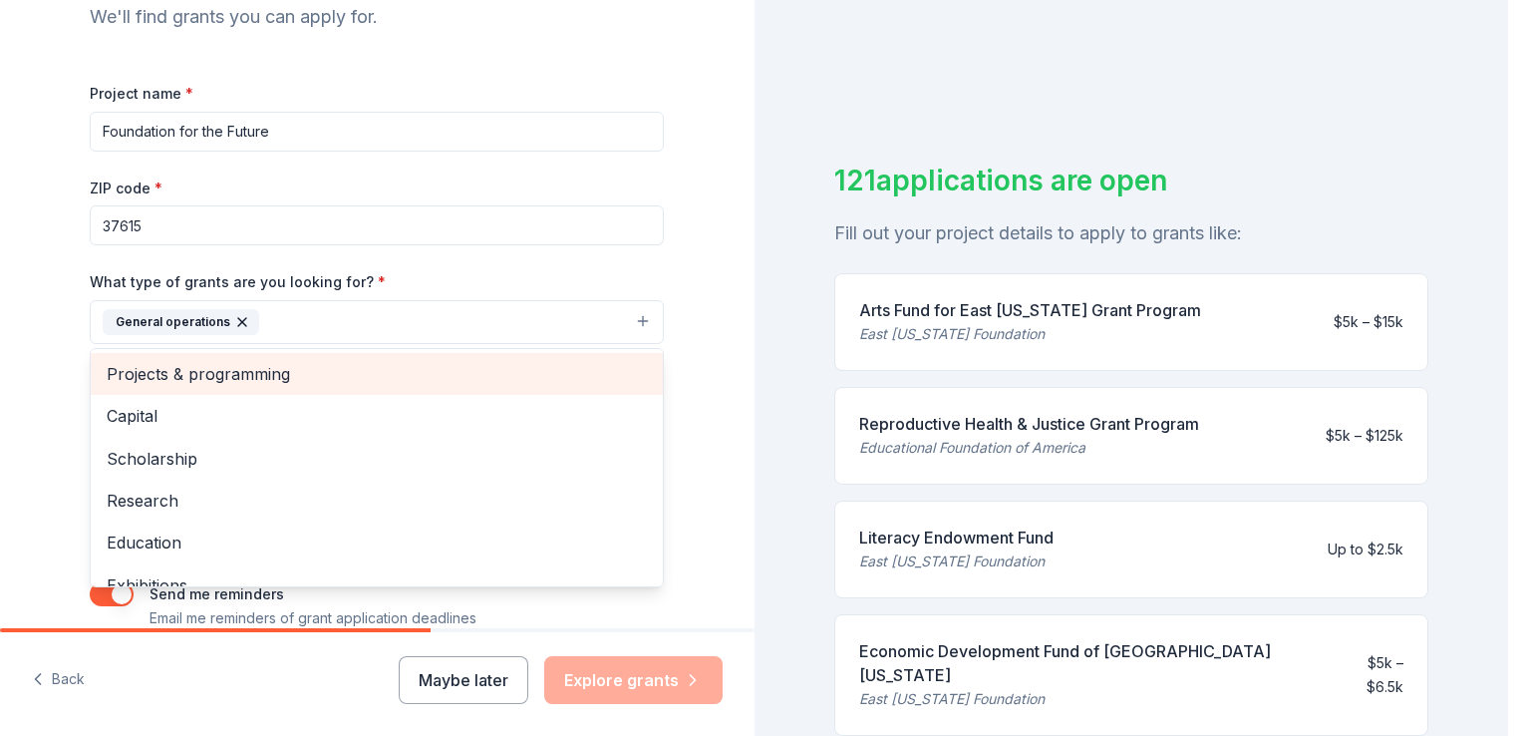
click at [459, 382] on span "Projects & programming" at bounding box center [377, 374] width 540 height 26
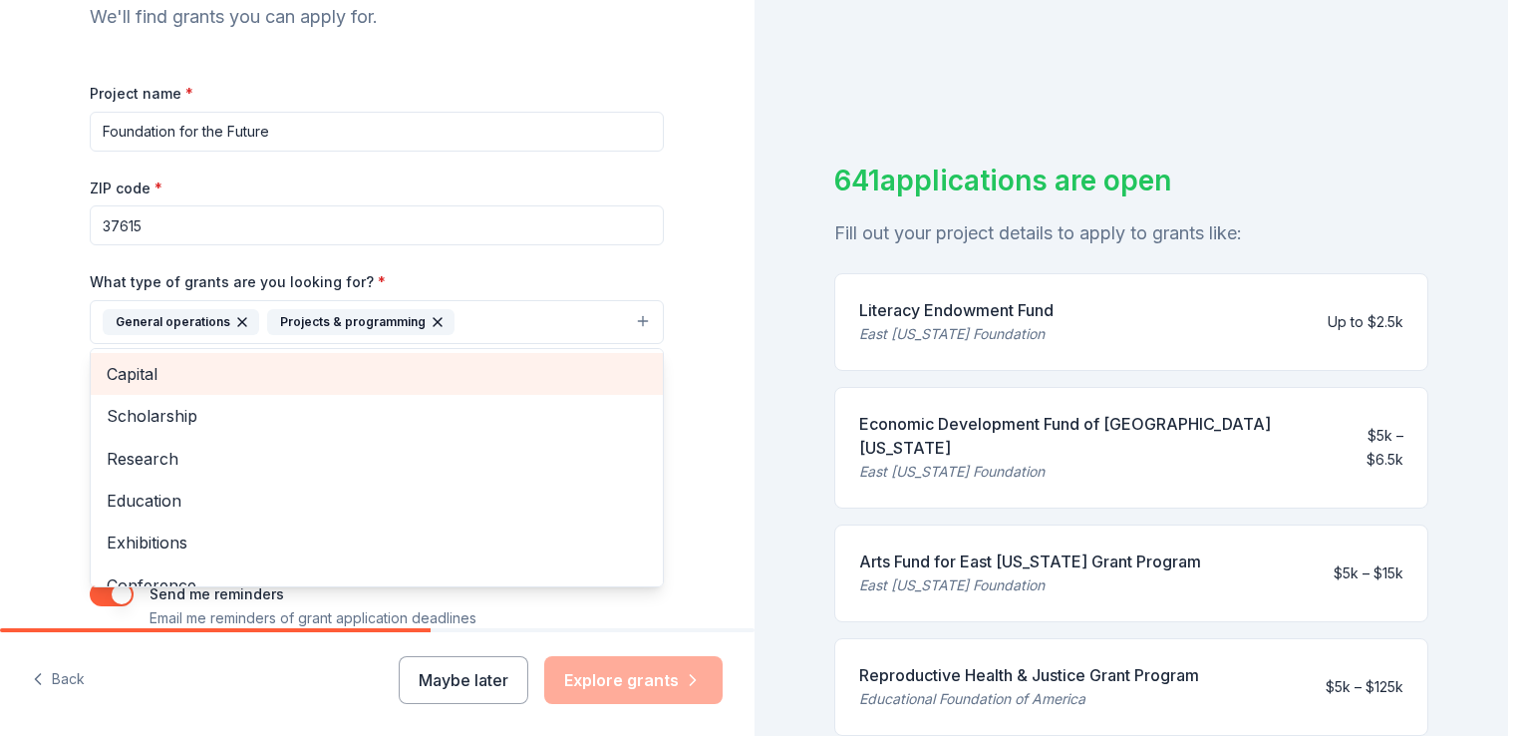
click at [459, 382] on span "Capital" at bounding box center [377, 374] width 540 height 26
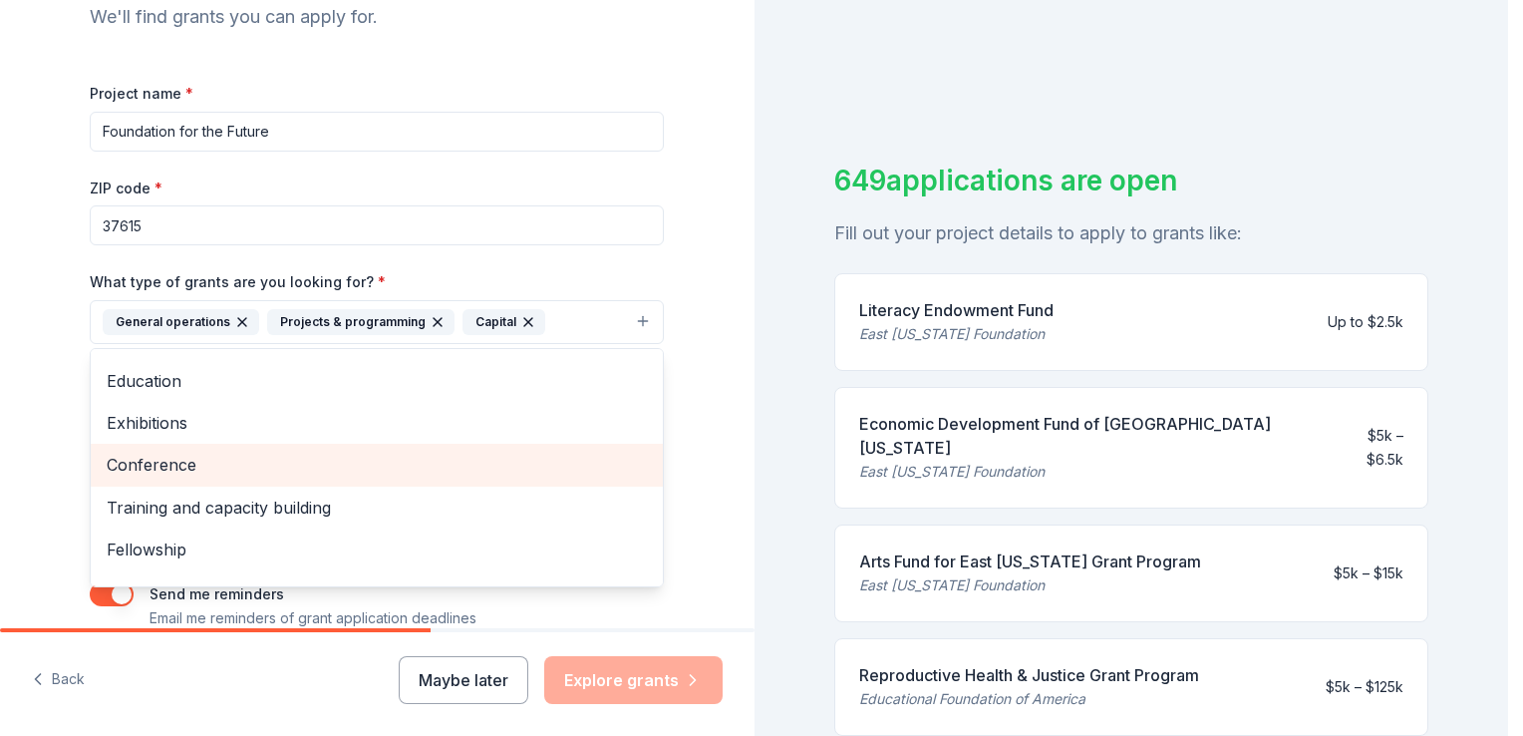
scroll to position [80, 0]
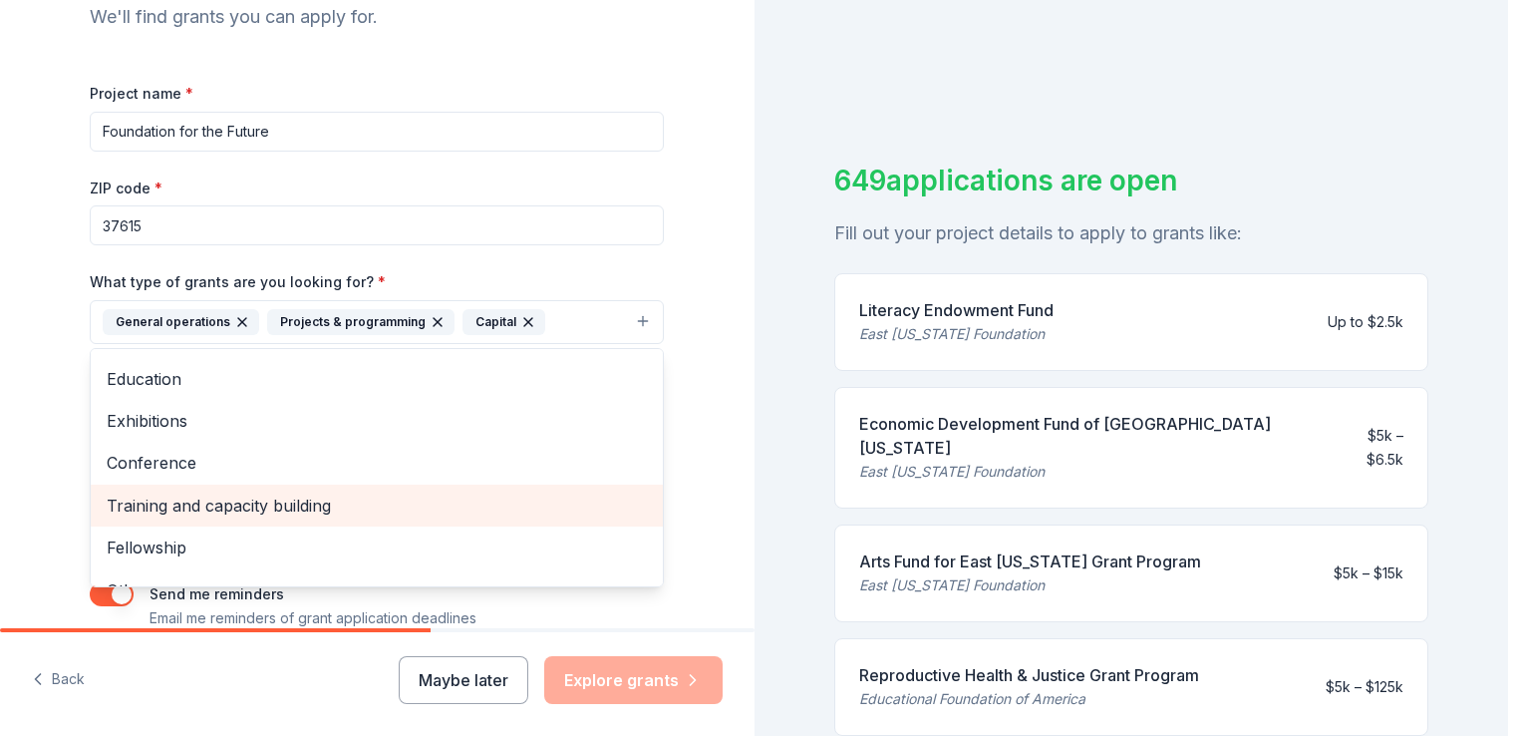
click at [420, 508] on span "Training and capacity building" at bounding box center [377, 506] width 540 height 26
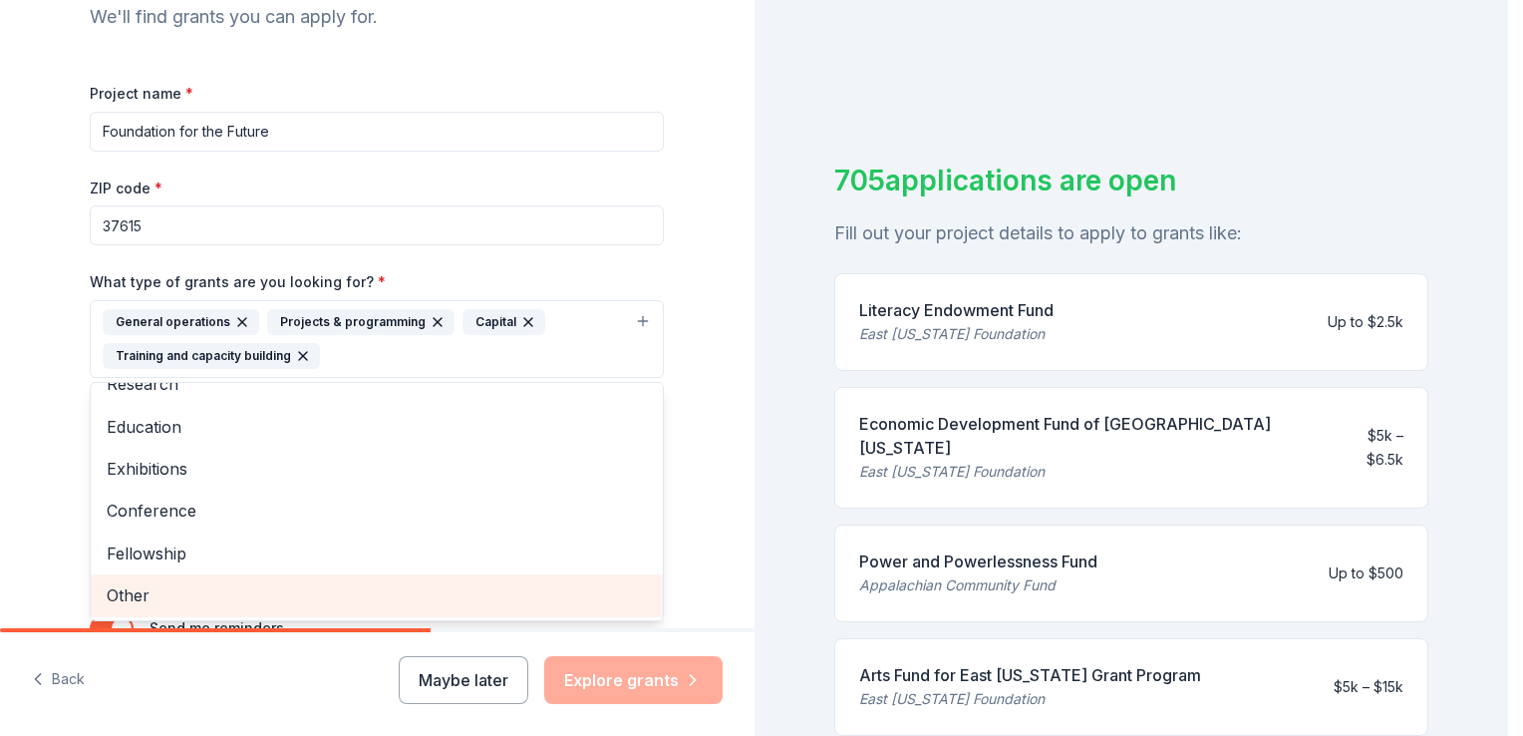
click at [379, 609] on div "Other" at bounding box center [377, 595] width 572 height 42
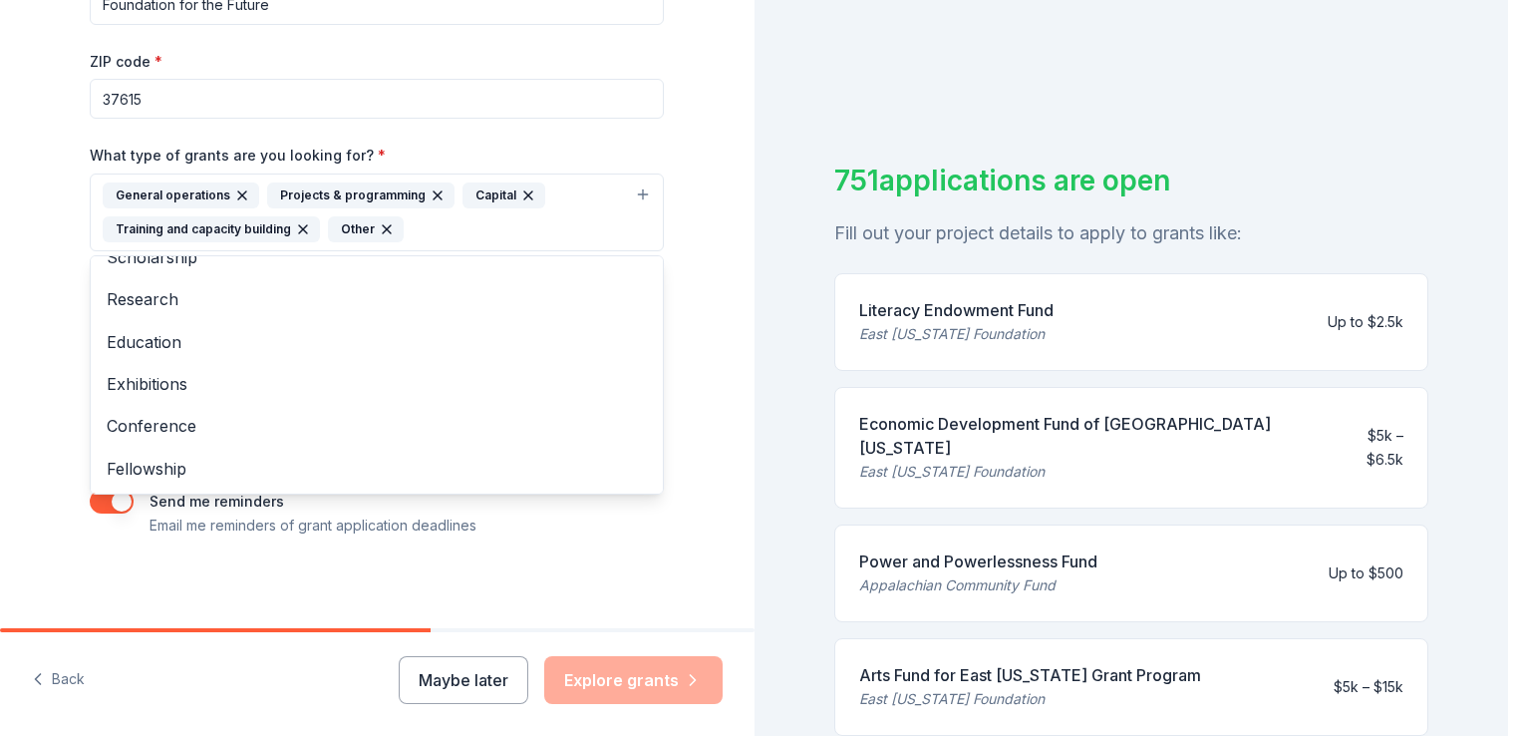
scroll to position [357, 0]
click at [713, 525] on div "Tell us about your project. We'll find grants you can apply for. Project name *…" at bounding box center [377, 137] width 755 height 989
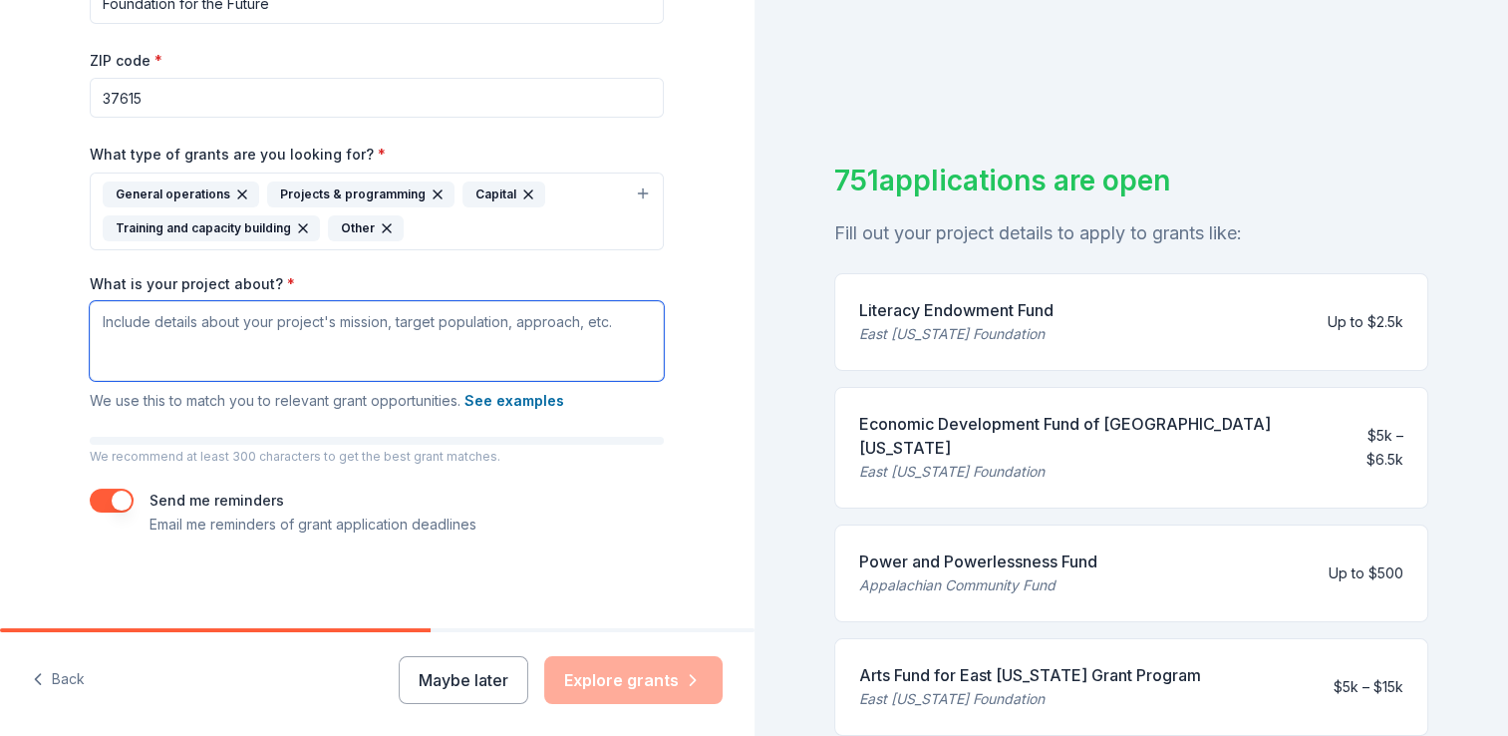
click at [409, 333] on textarea "What is your project about? *" at bounding box center [377, 341] width 574 height 80
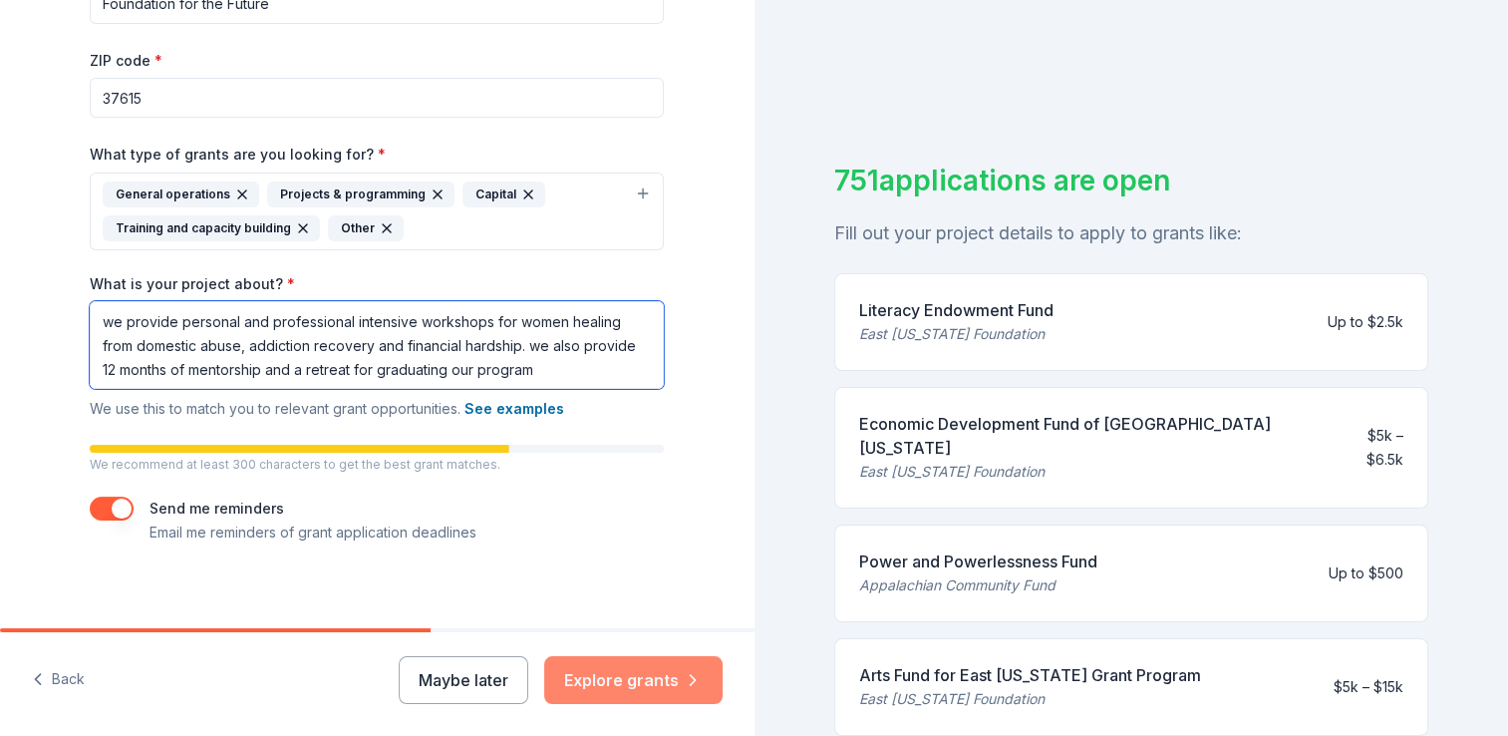
type textarea "we provide personal and professional intensive workshops for women healing from…"
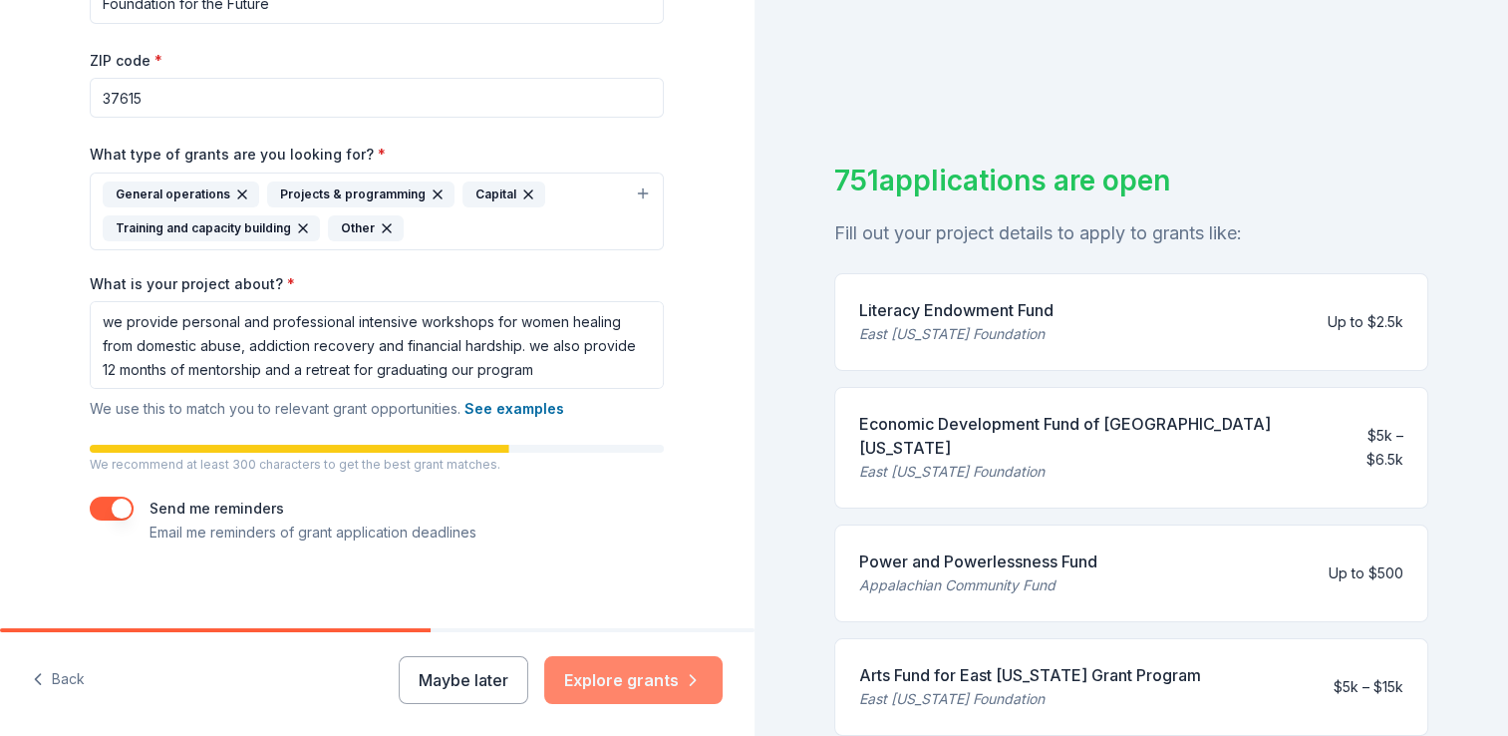
click at [599, 684] on button "Explore grants" at bounding box center [633, 680] width 178 height 48
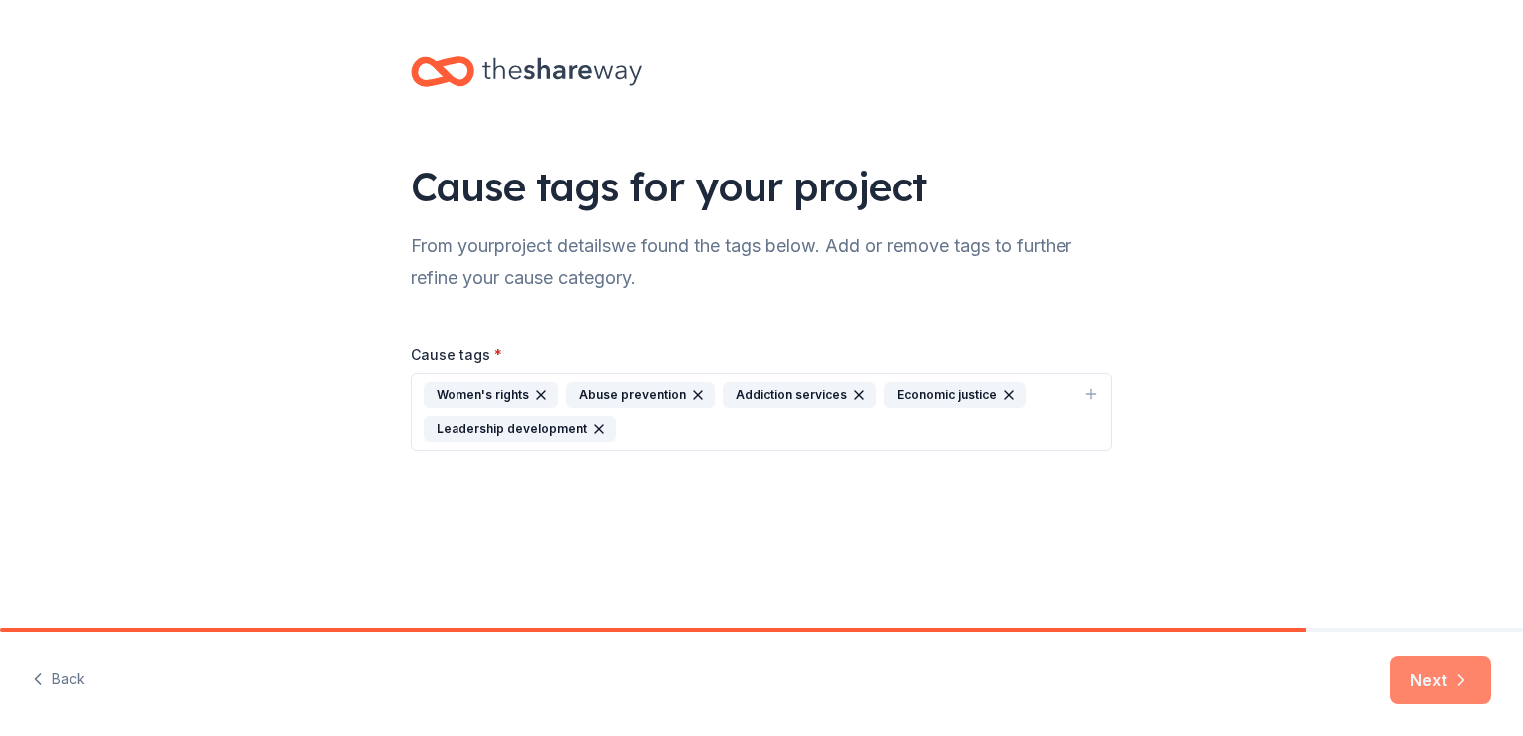
click at [1427, 692] on button "Next" at bounding box center [1441, 680] width 101 height 48
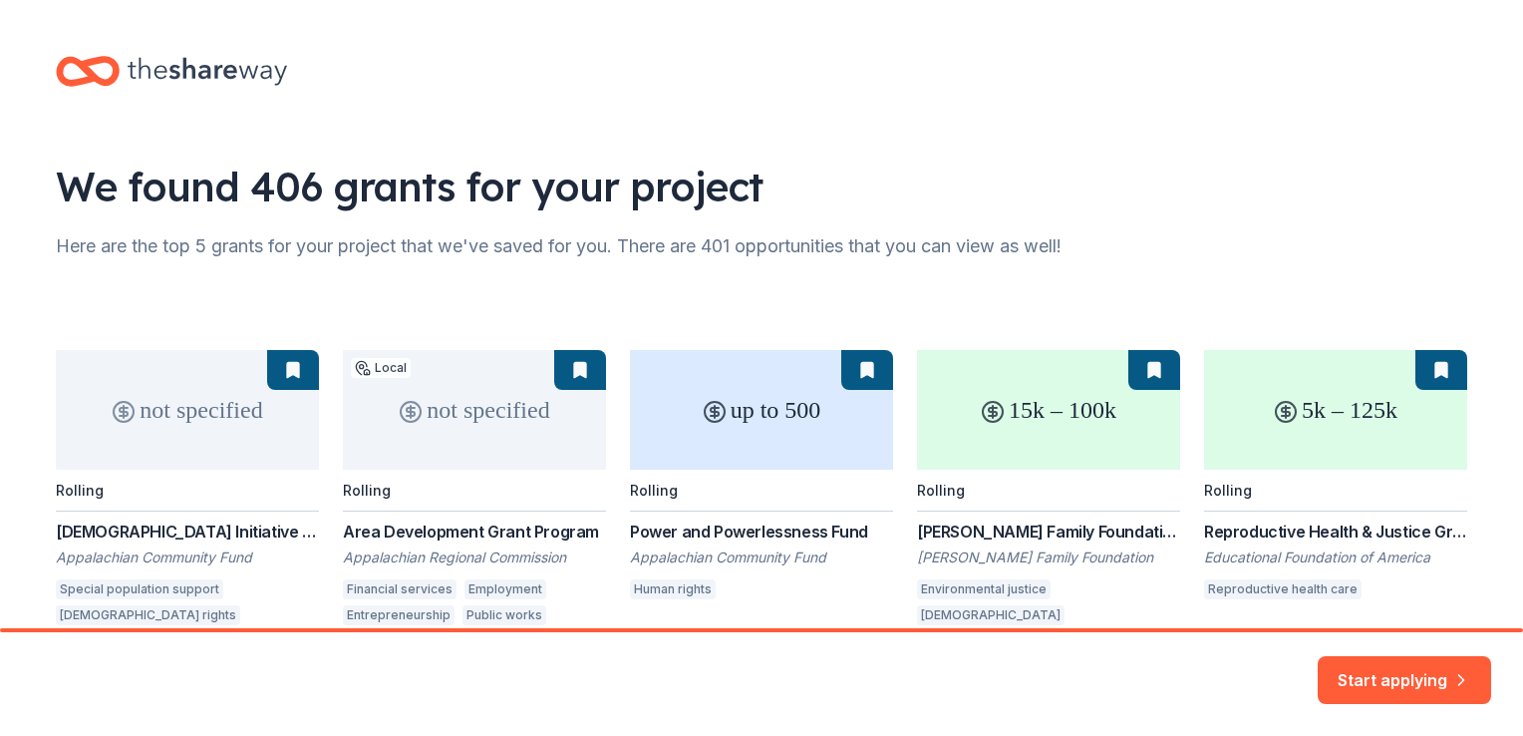
scroll to position [115, 0]
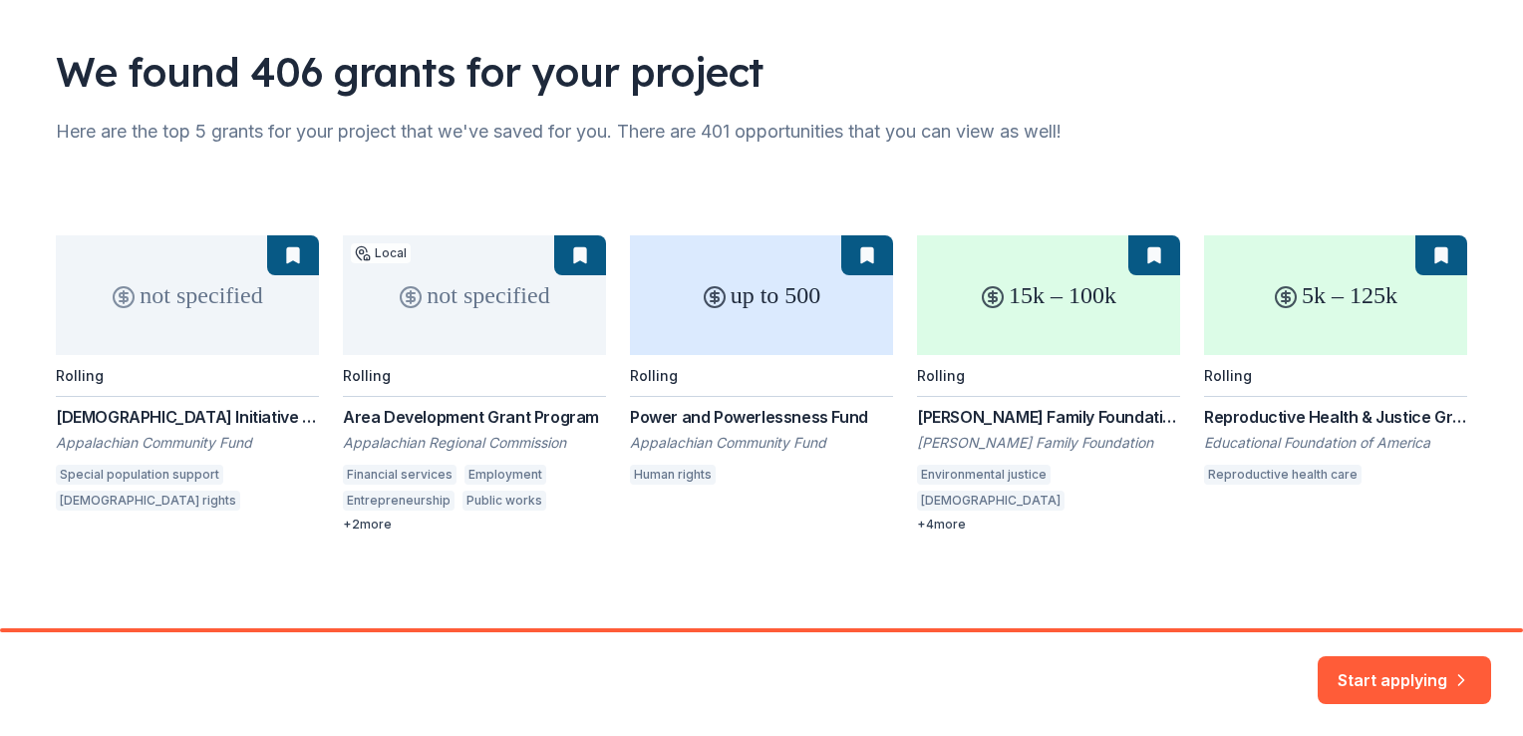
click at [461, 322] on div "not specified Rolling [DEMOGRAPHIC_DATA] Initiative ([DEMOGRAPHIC_DATA], [DEMOG…" at bounding box center [762, 383] width 1412 height 297
click at [934, 520] on div "not specified Rolling [DEMOGRAPHIC_DATA] Initiative ([DEMOGRAPHIC_DATA], [DEMOG…" at bounding box center [762, 383] width 1412 height 297
click at [1368, 664] on button "Start applying" at bounding box center [1404, 668] width 173 height 48
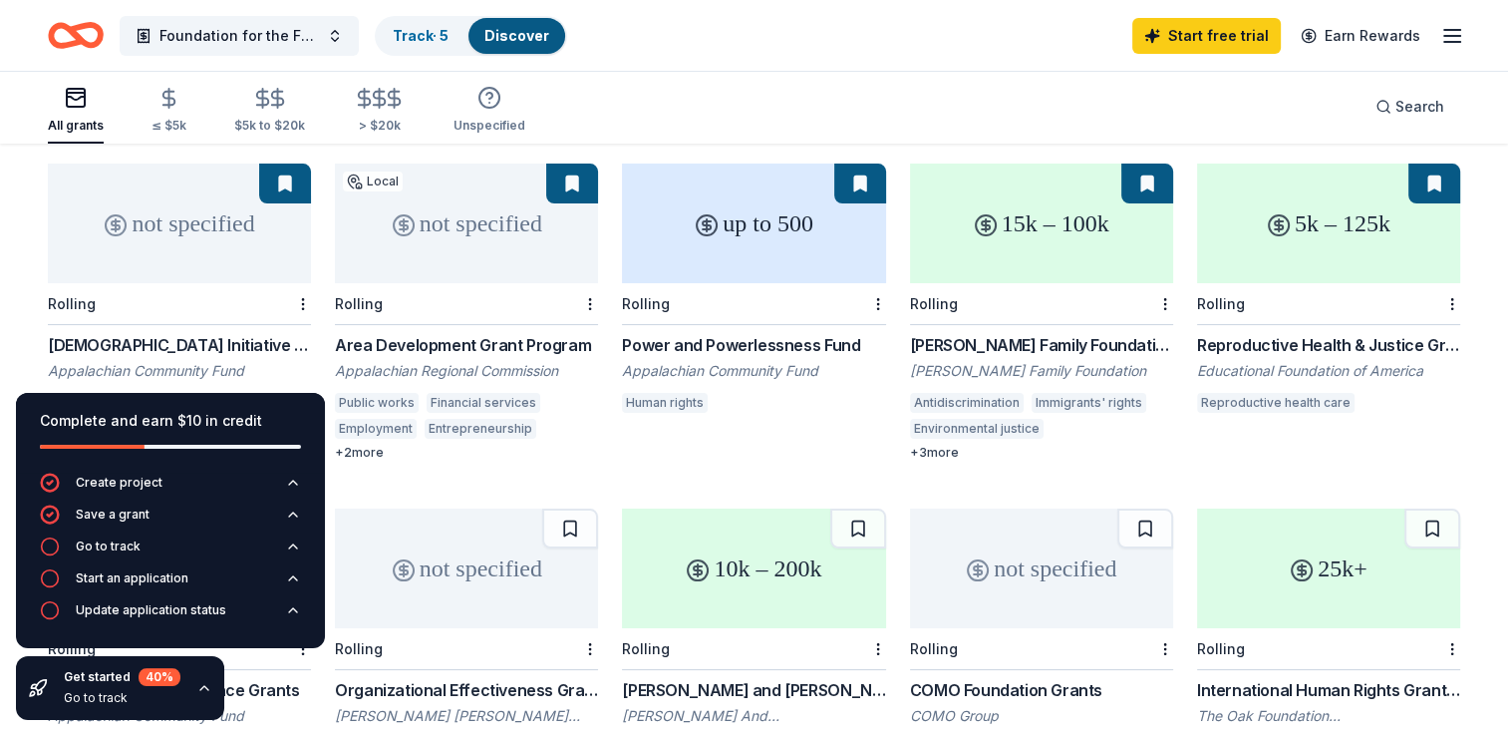
scroll to position [196, 0]
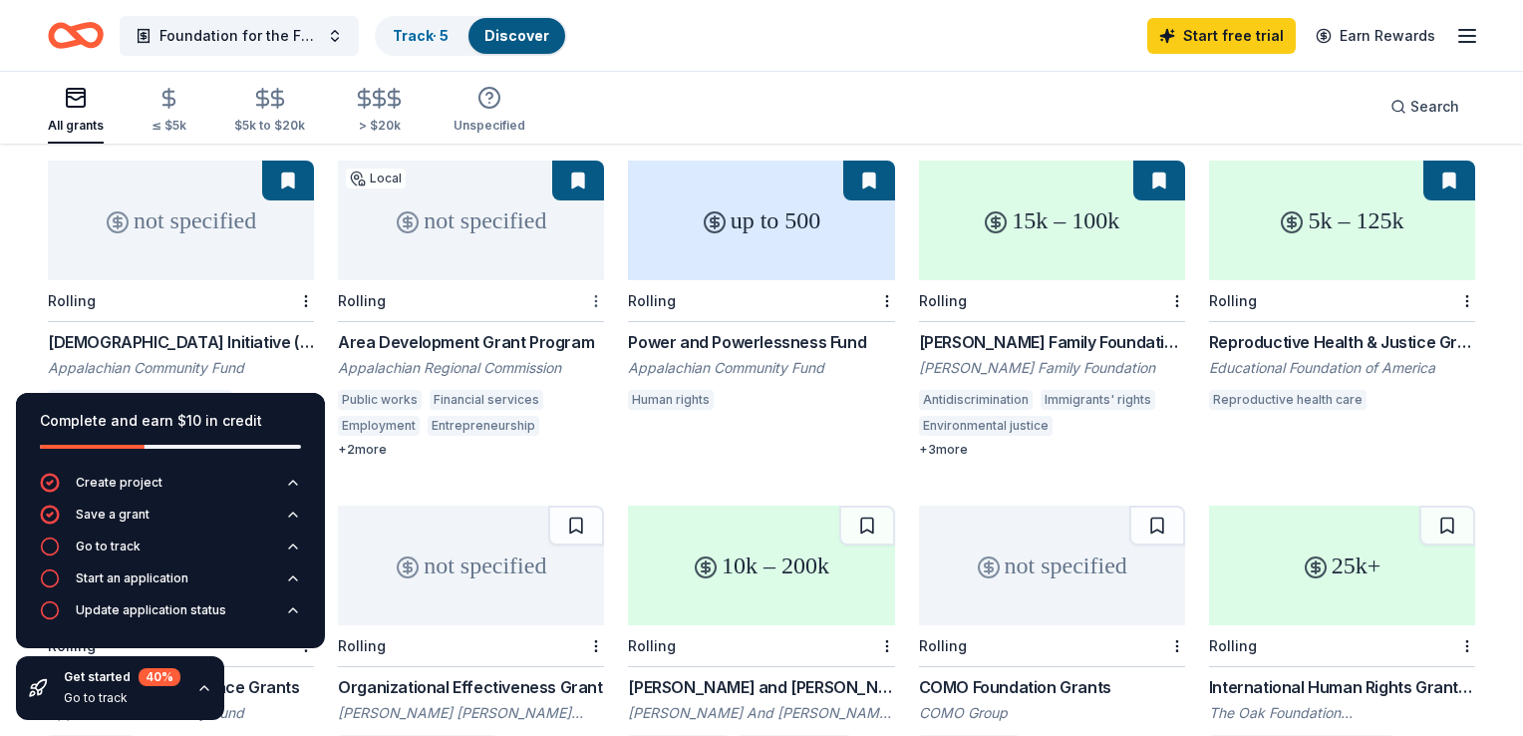
click at [589, 269] on html "Foundation for the Future Track · 5 Discover Start free trial Earn Rewards All …" at bounding box center [761, 172] width 1523 height 736
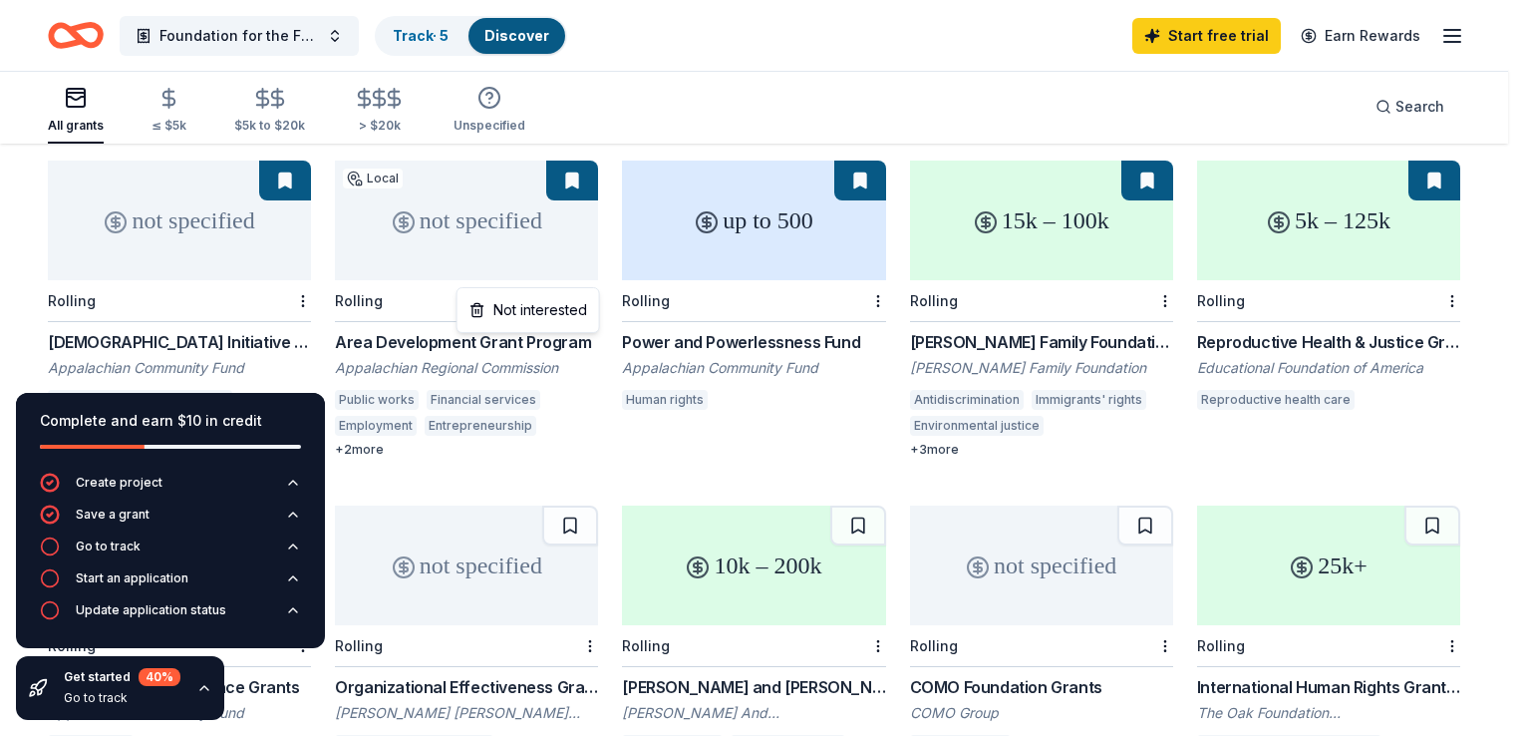
click at [488, 201] on html "Foundation for the Future Track · 5 Discover Start free trial Earn Rewards All …" at bounding box center [761, 172] width 1523 height 736
click at [296, 267] on html "Foundation for the Future Track · 5 Discover Start free trial Earn Rewards All …" at bounding box center [761, 172] width 1523 height 736
drag, startPoint x: 232, startPoint y: 329, endPoint x: 234, endPoint y: 314, distance: 15.1
click at [234, 314] on div "Not interested" at bounding box center [240, 310] width 144 height 46
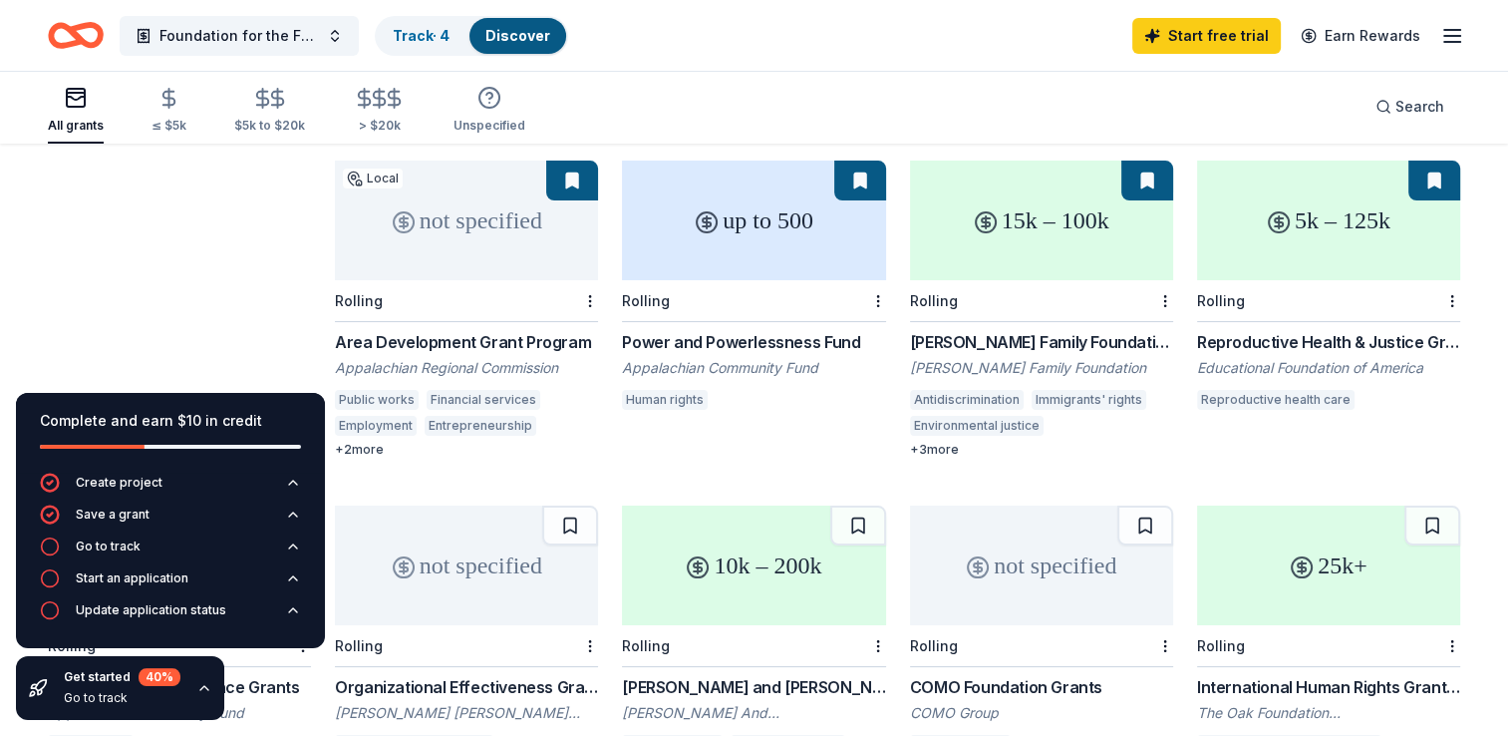
click at [234, 330] on div "[DEMOGRAPHIC_DATA] Initiative ([DEMOGRAPHIC_DATA], [DEMOGRAPHIC_DATA], [DEMOGRA…" at bounding box center [179, 342] width 263 height 24
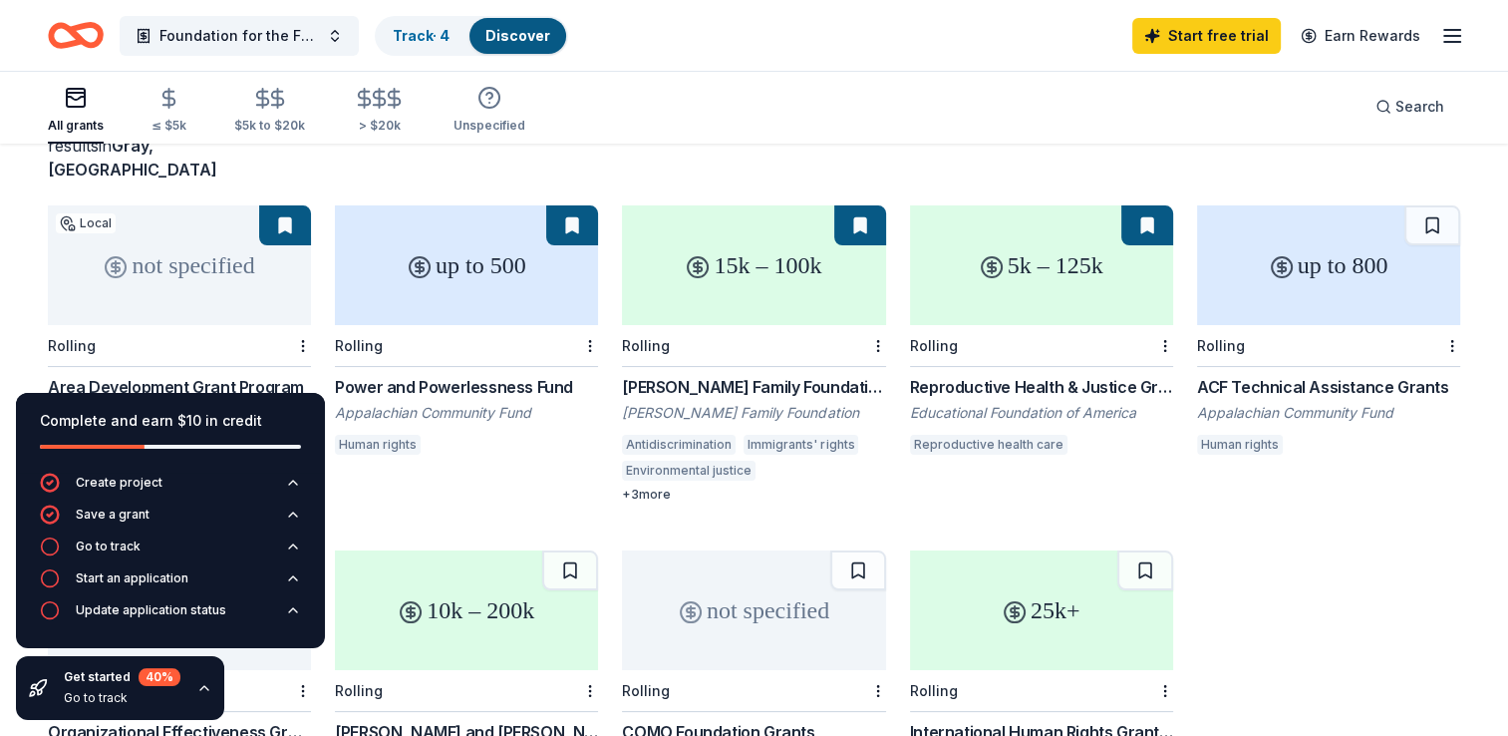
scroll to position [150, 0]
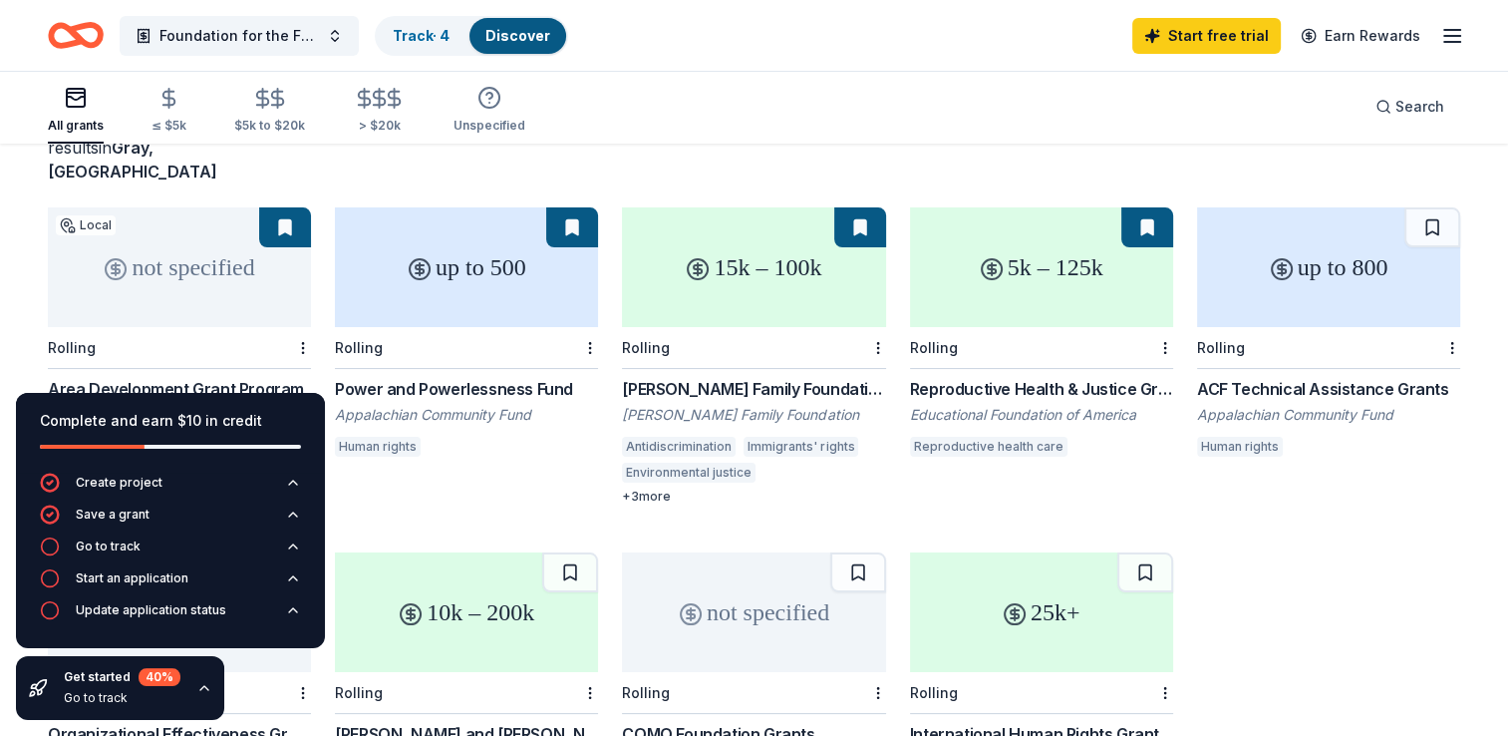
click at [650, 489] on div "+ 3 more" at bounding box center [753, 497] width 263 height 16
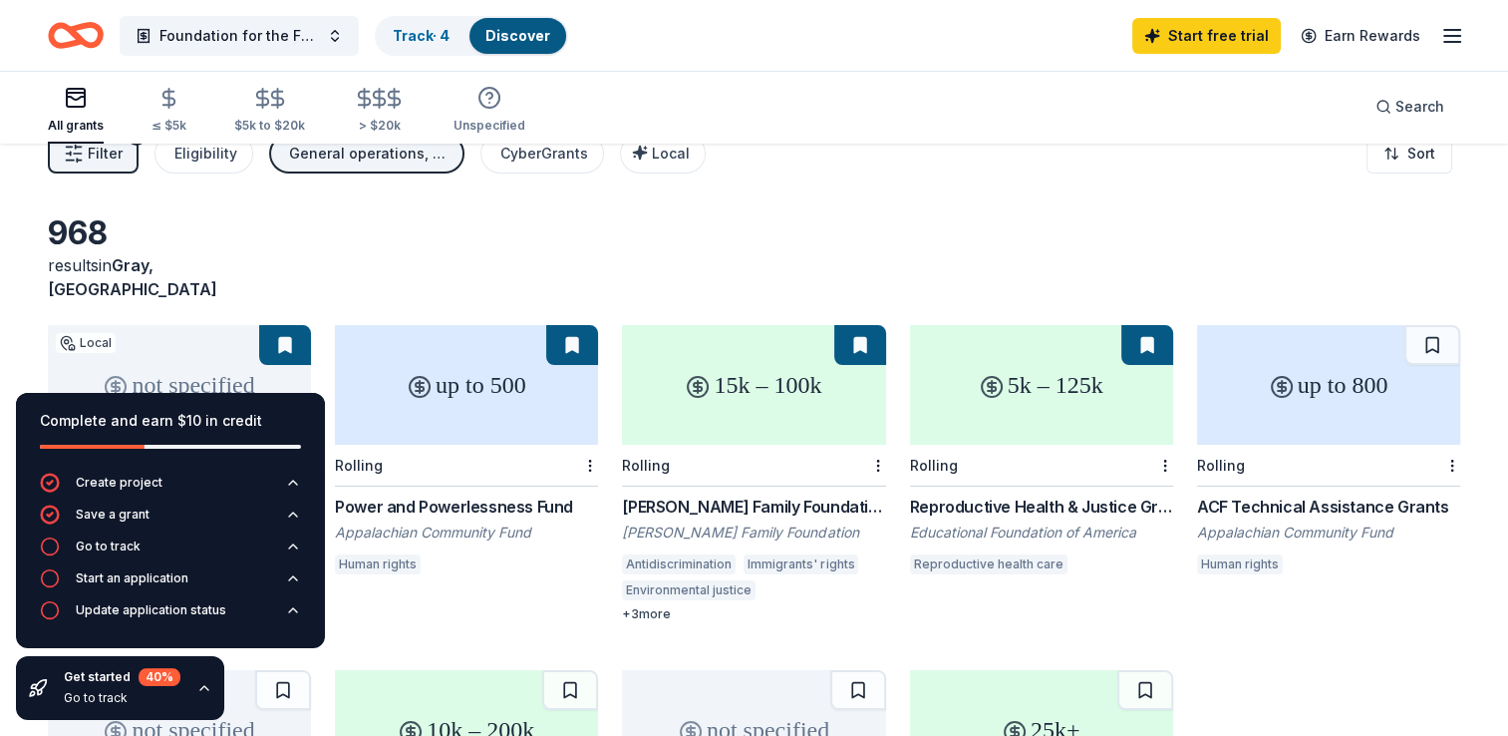
scroll to position [0, 0]
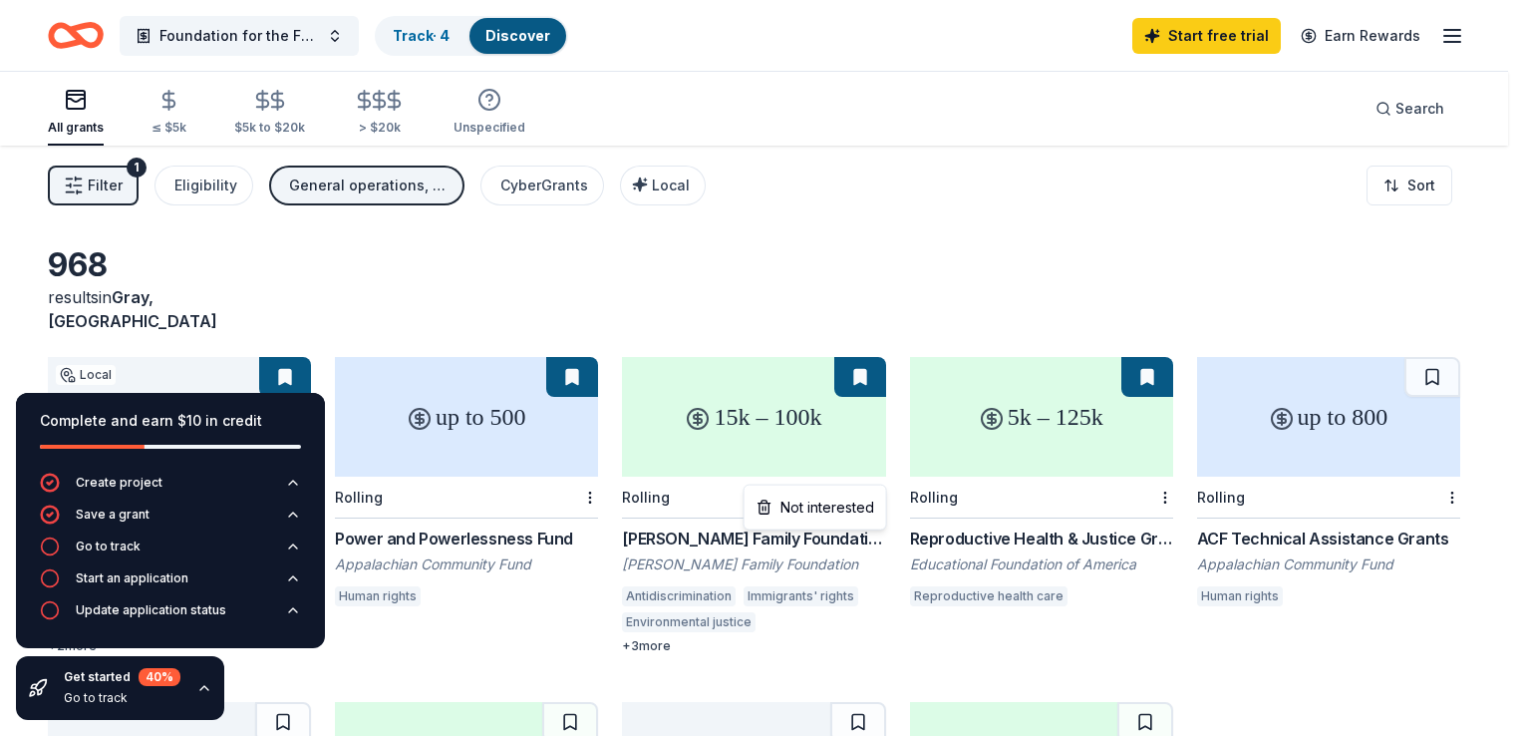
click at [879, 480] on html "Foundation for the Future Track · 4 Discover Start free trial Earn Rewards All …" at bounding box center [761, 368] width 1523 height 736
click at [823, 511] on div "Not interested" at bounding box center [816, 508] width 134 height 36
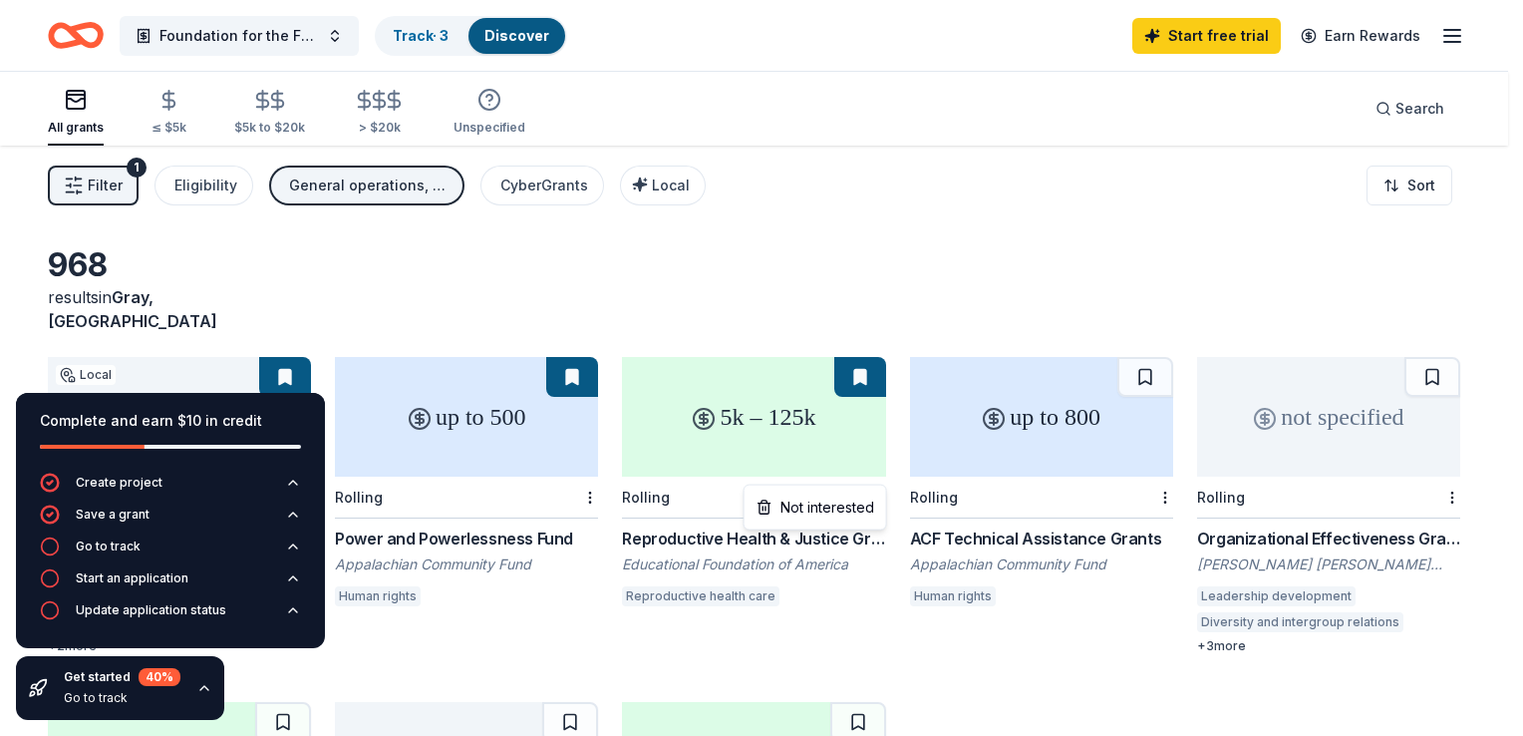
click at [873, 476] on html "Foundation for the Future Track · 3 Discover Start free trial Earn Rewards All …" at bounding box center [761, 368] width 1523 height 736
click at [852, 493] on div "Not interested" at bounding box center [816, 508] width 134 height 36
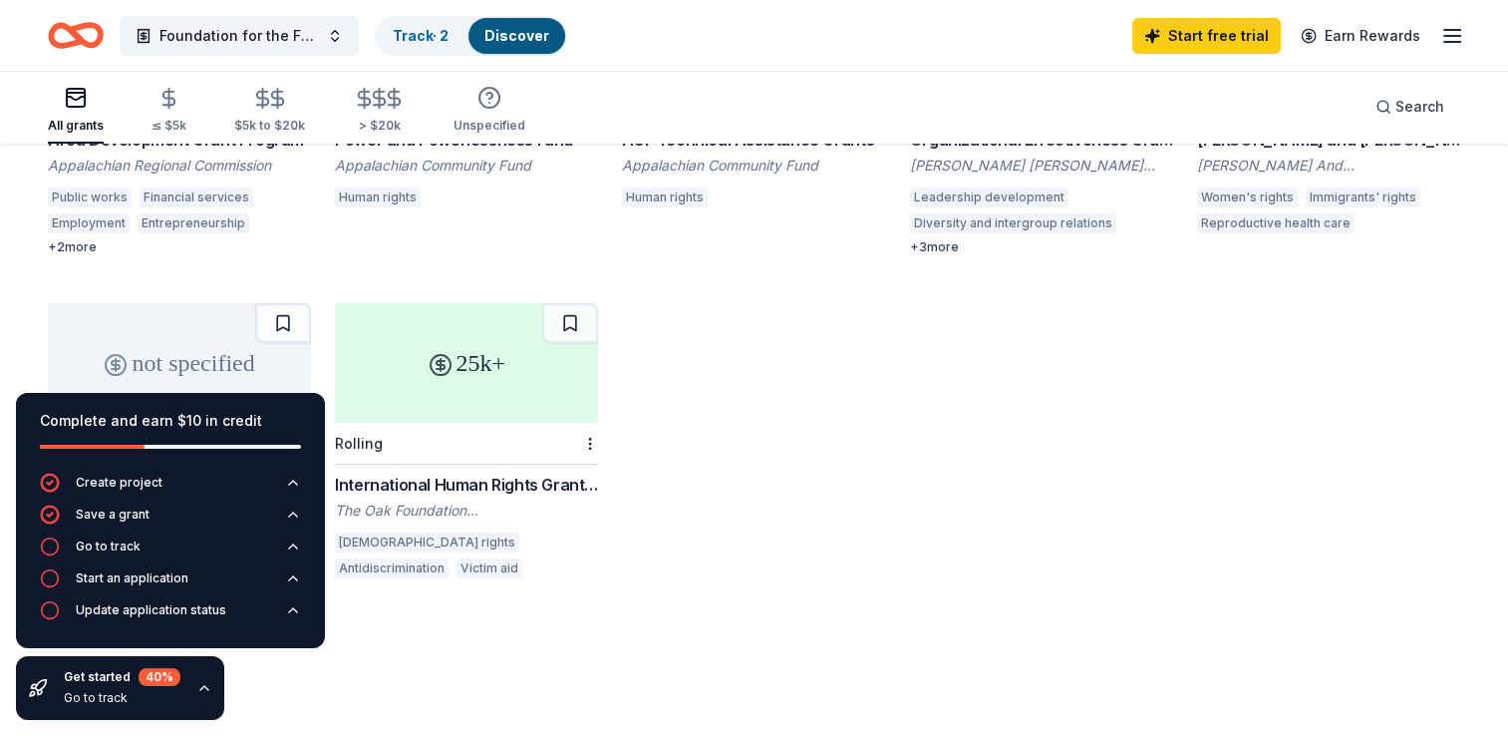
scroll to position [454, 0]
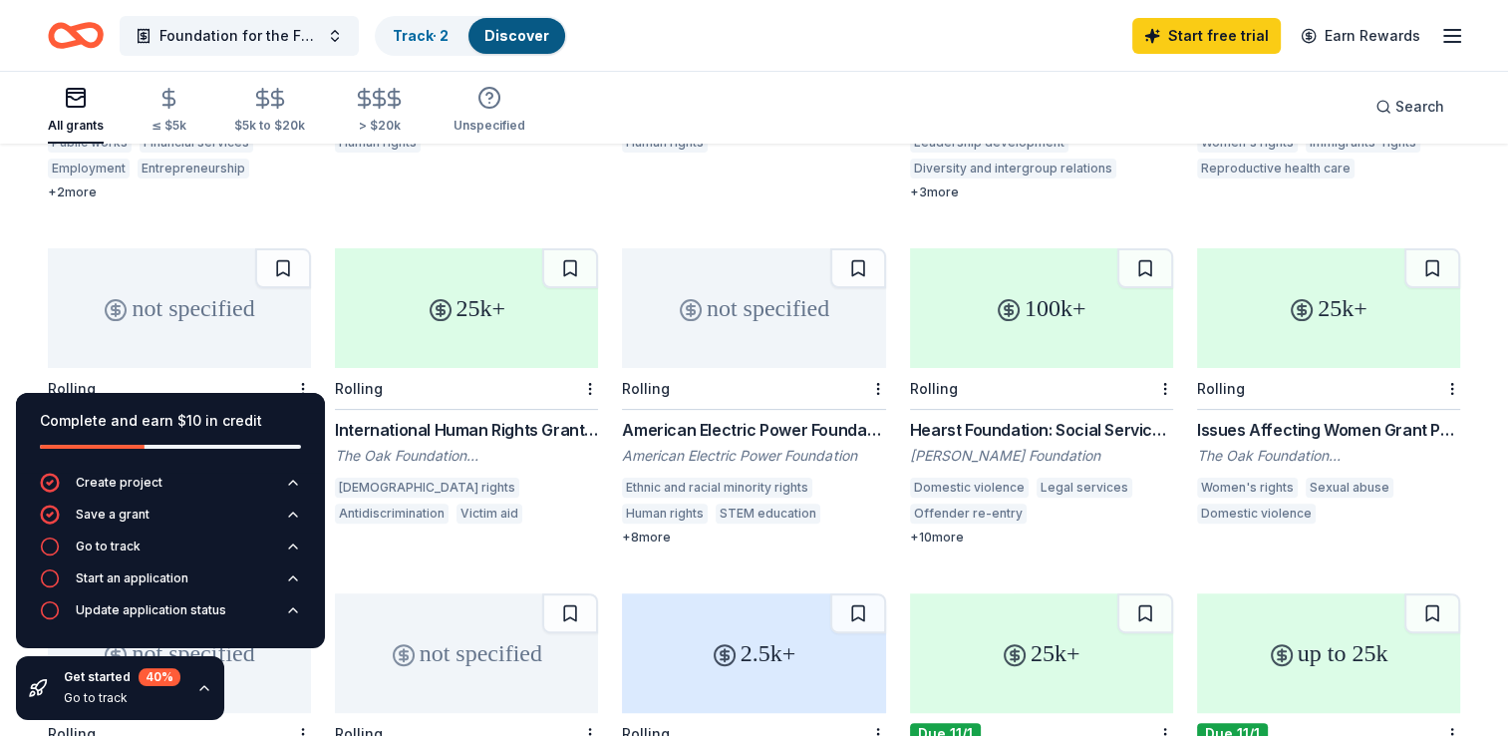
click at [1023, 298] on div "100k+" at bounding box center [1041, 308] width 263 height 120
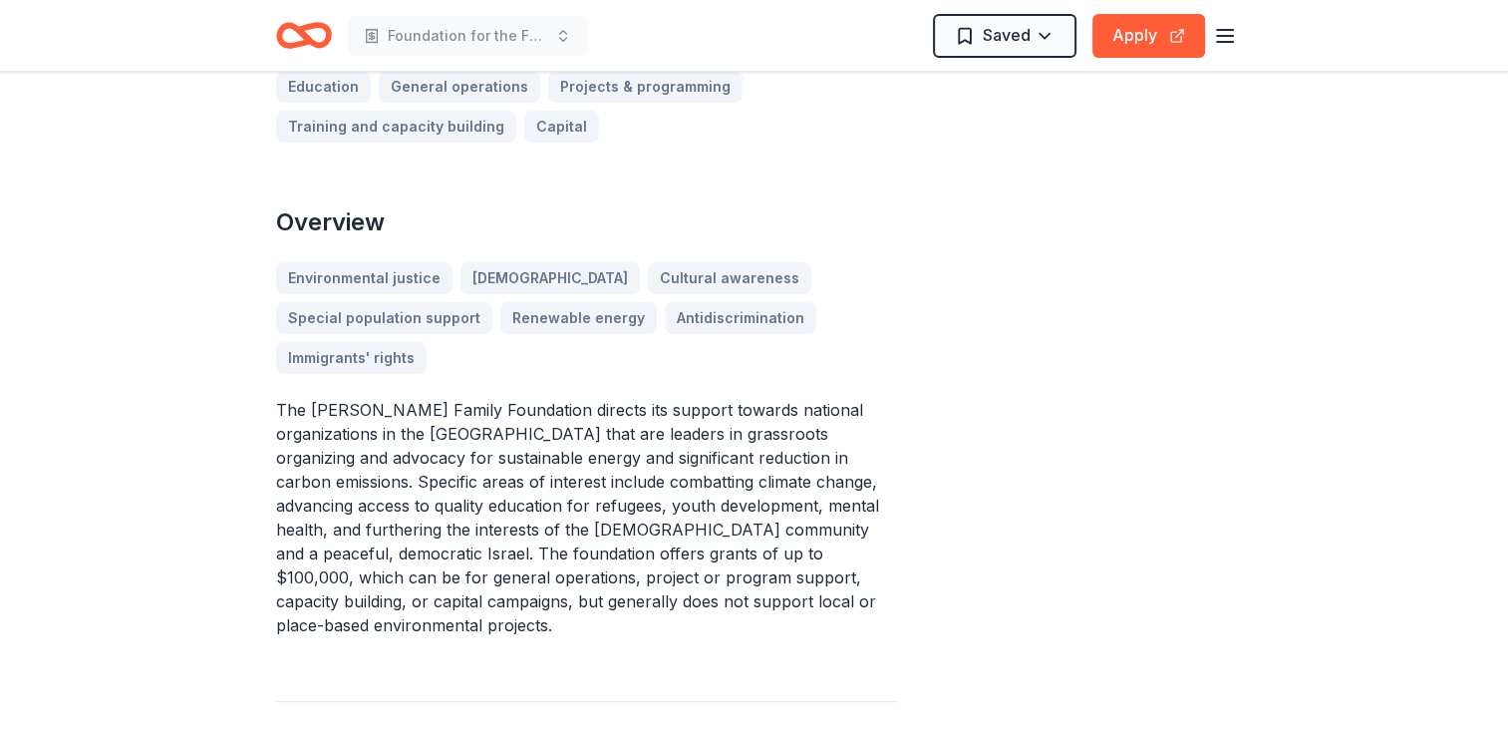
scroll to position [530, 0]
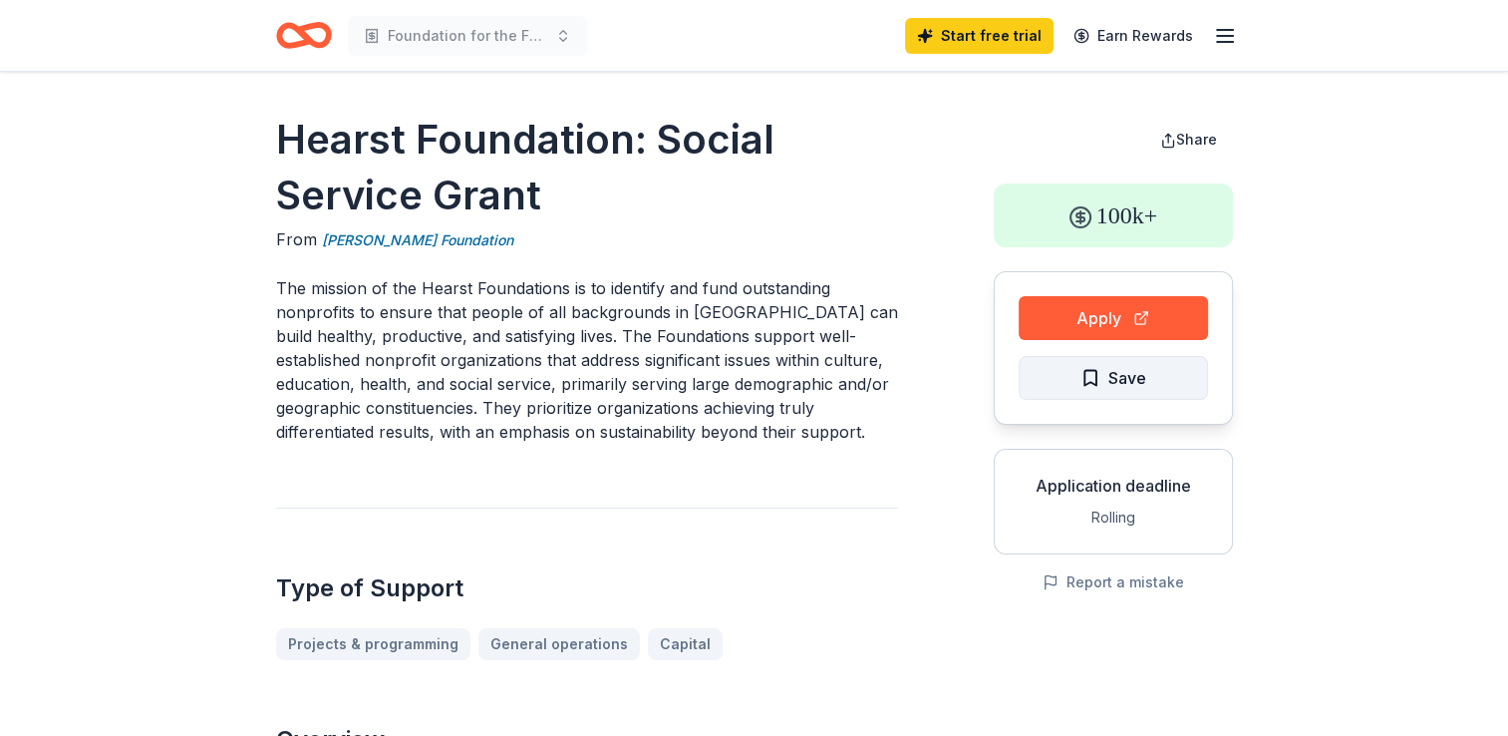
click at [1057, 390] on button "Save" at bounding box center [1113, 378] width 189 height 44
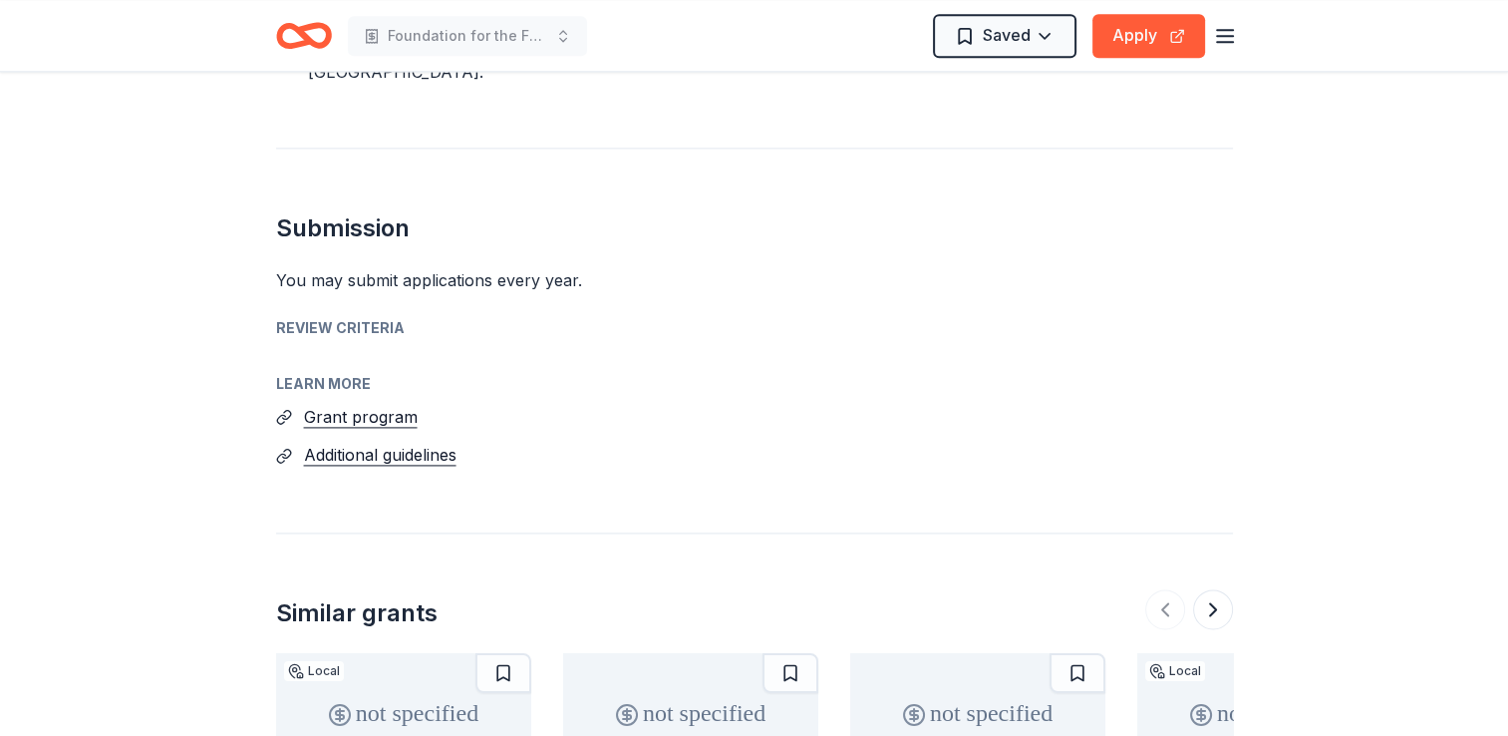
scroll to position [2698, 0]
click at [401, 416] on button "Grant program" at bounding box center [361, 415] width 114 height 26
